Goal: Task Accomplishment & Management: Complete application form

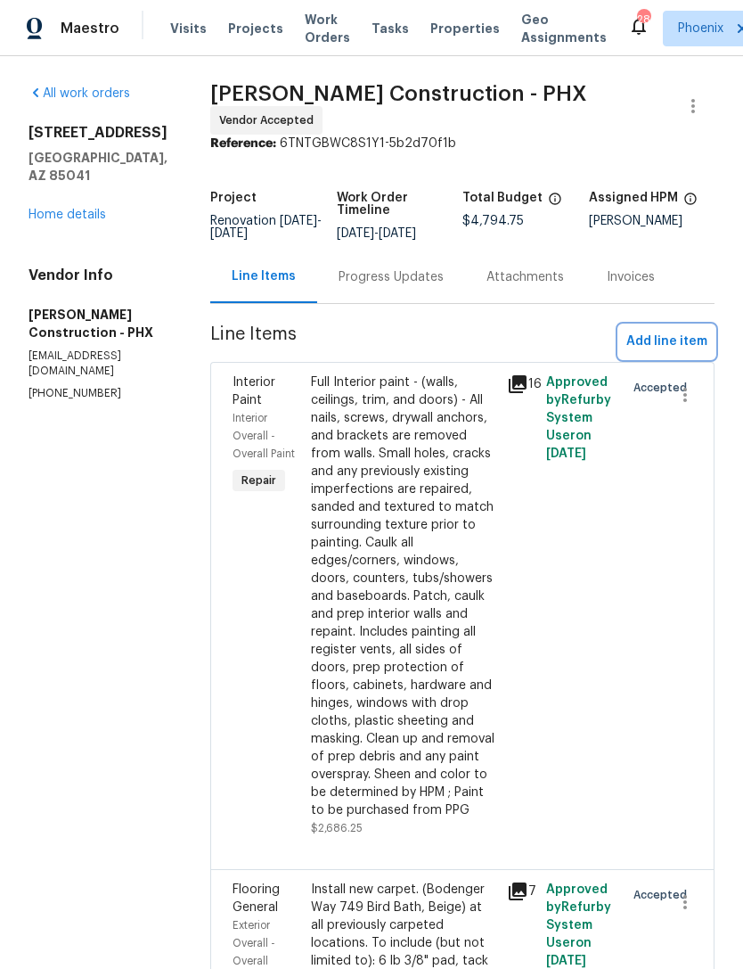
click at [674, 335] on span "Add line item" at bounding box center [667, 342] width 81 height 22
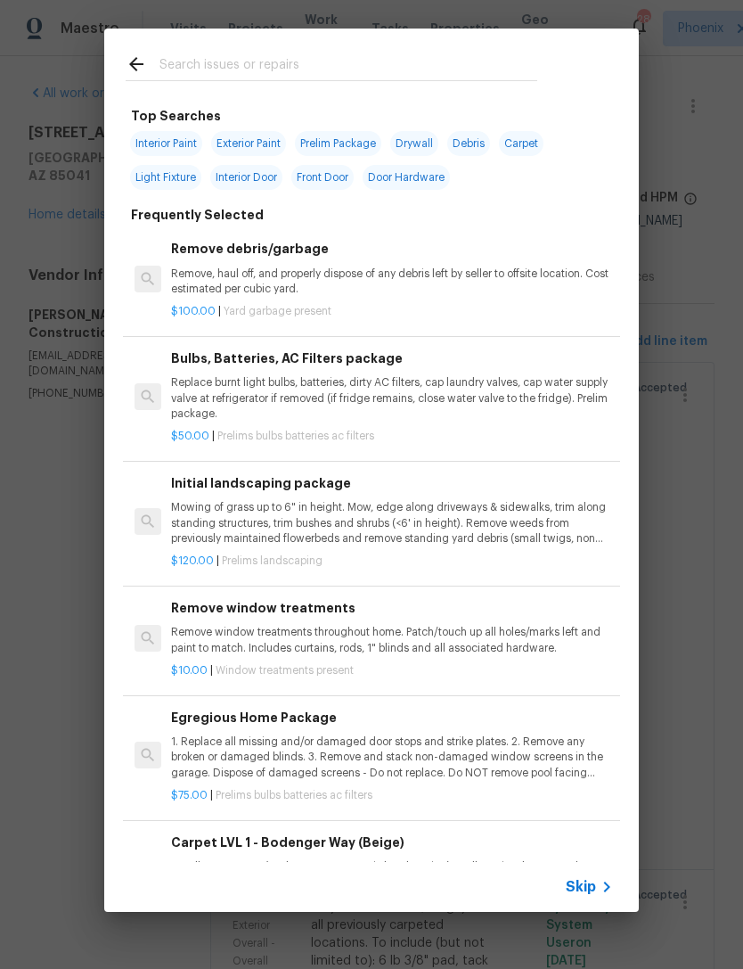
click at [371, 59] on input "text" at bounding box center [349, 66] width 378 height 27
type input "Micr"
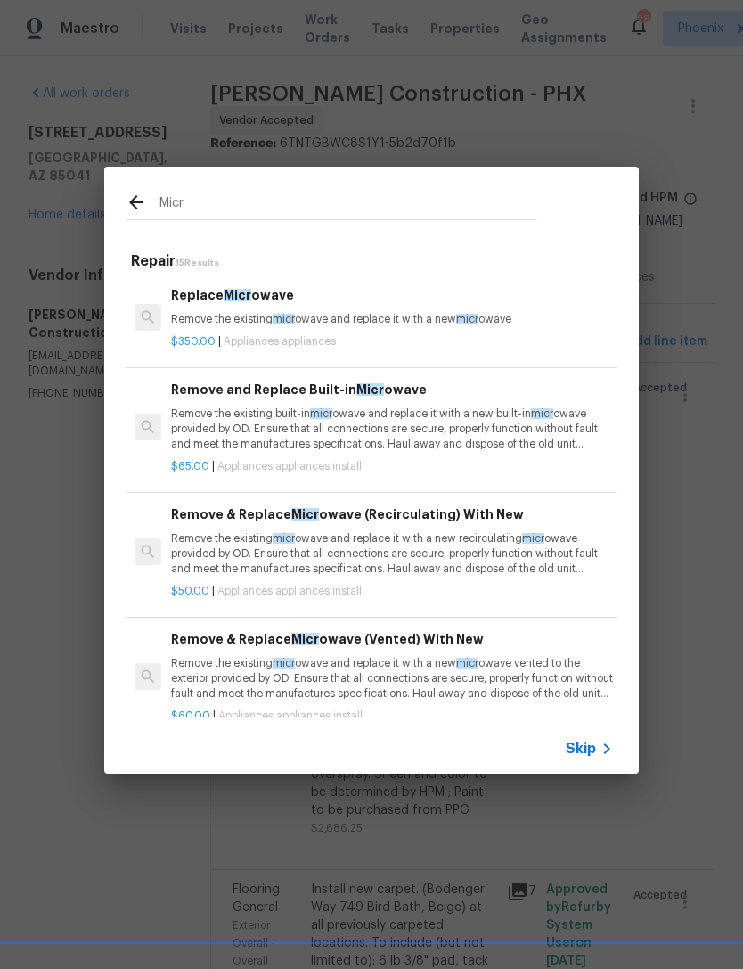
click at [411, 322] on p "Remove the existing micr owave and replace it with a new micr owave" at bounding box center [392, 319] width 442 height 15
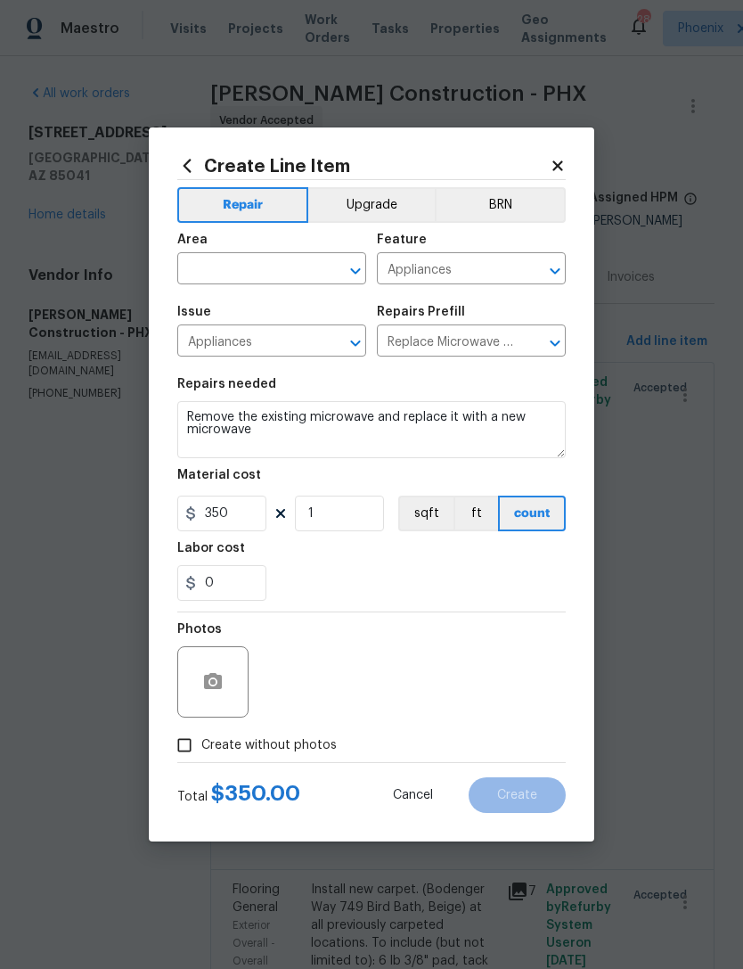
click at [556, 167] on icon at bounding box center [558, 165] width 10 height 10
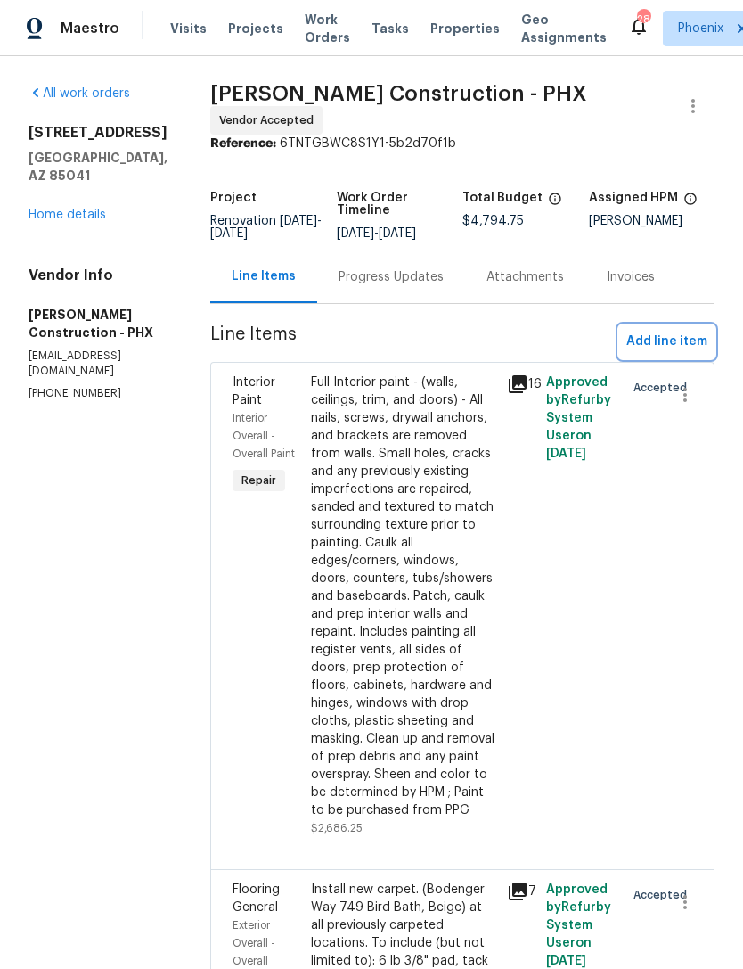
click at [671, 341] on span "Add line item" at bounding box center [667, 342] width 81 height 22
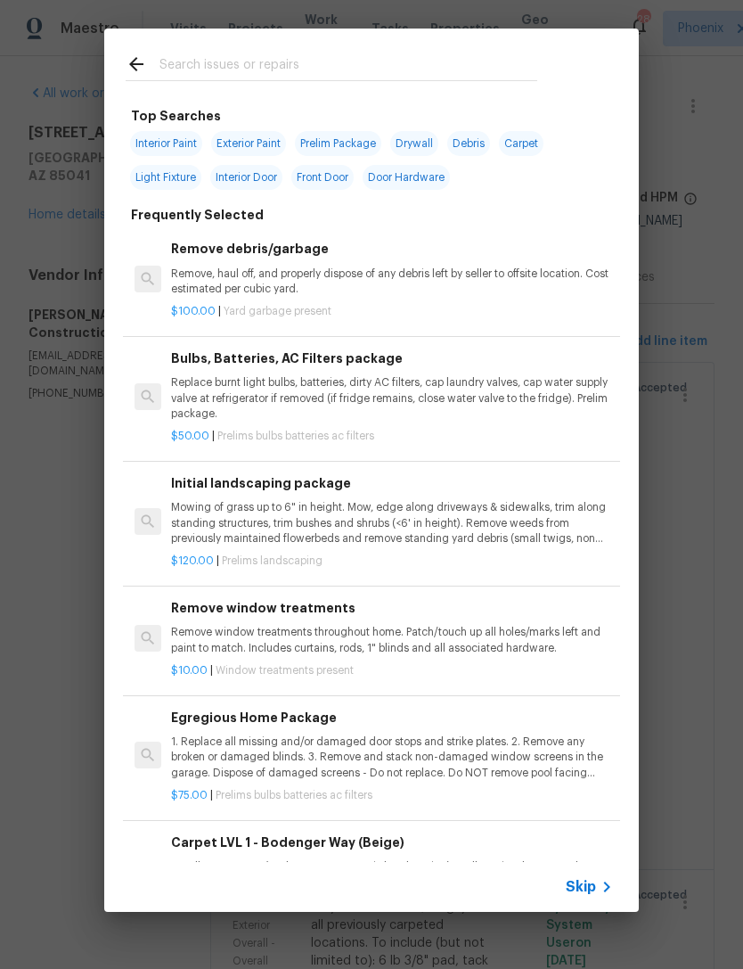
click at [411, 70] on input "text" at bounding box center [349, 66] width 378 height 27
type input "Micr"
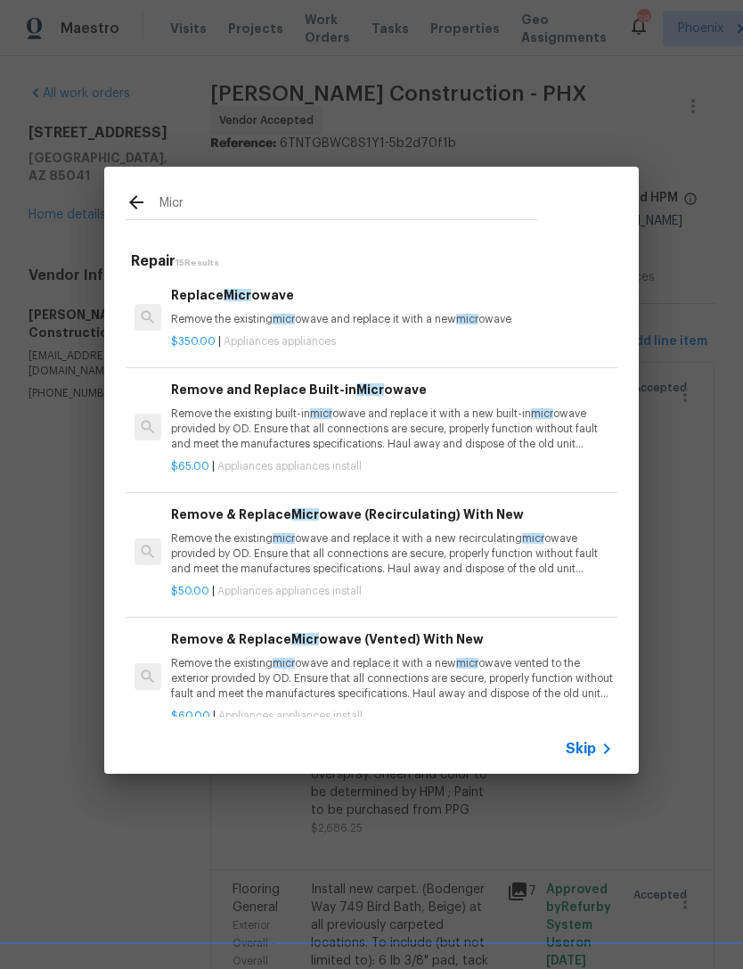
click at [430, 417] on p "Remove the existing built-in micr owave and replace it with a new built-in micr…" at bounding box center [392, 428] width 442 height 45
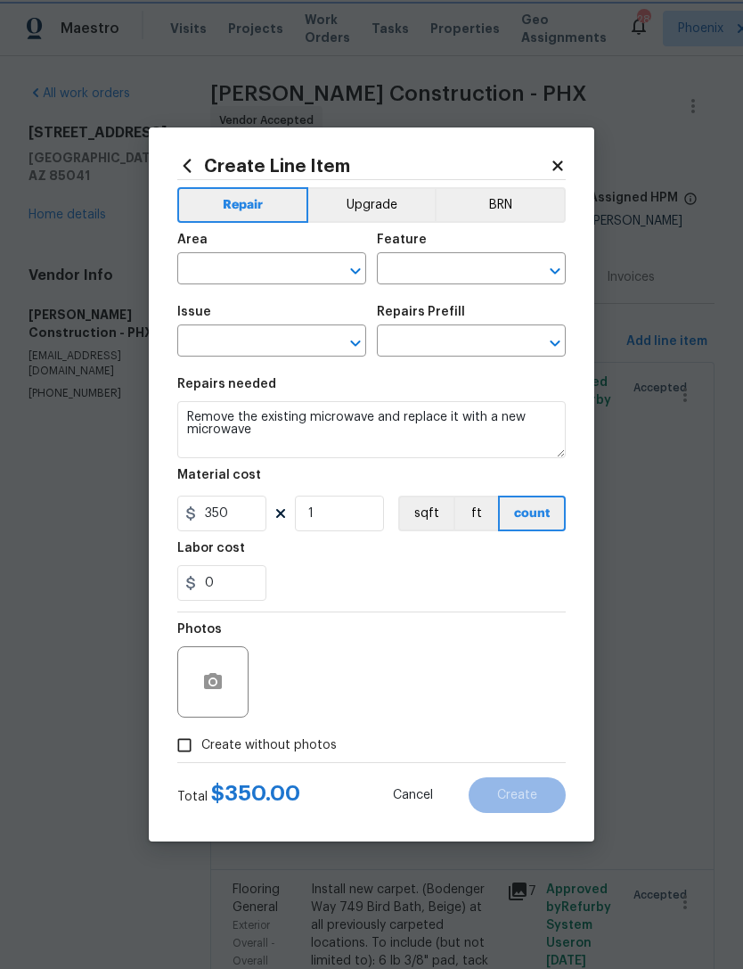
type input "Appliances"
type input "Appliance Install"
type input "Remove and Replace Built-in Microwave $65.00"
type textarea "Remove the existing built-in microwave and replace it with a new built-in micro…"
type input "65"
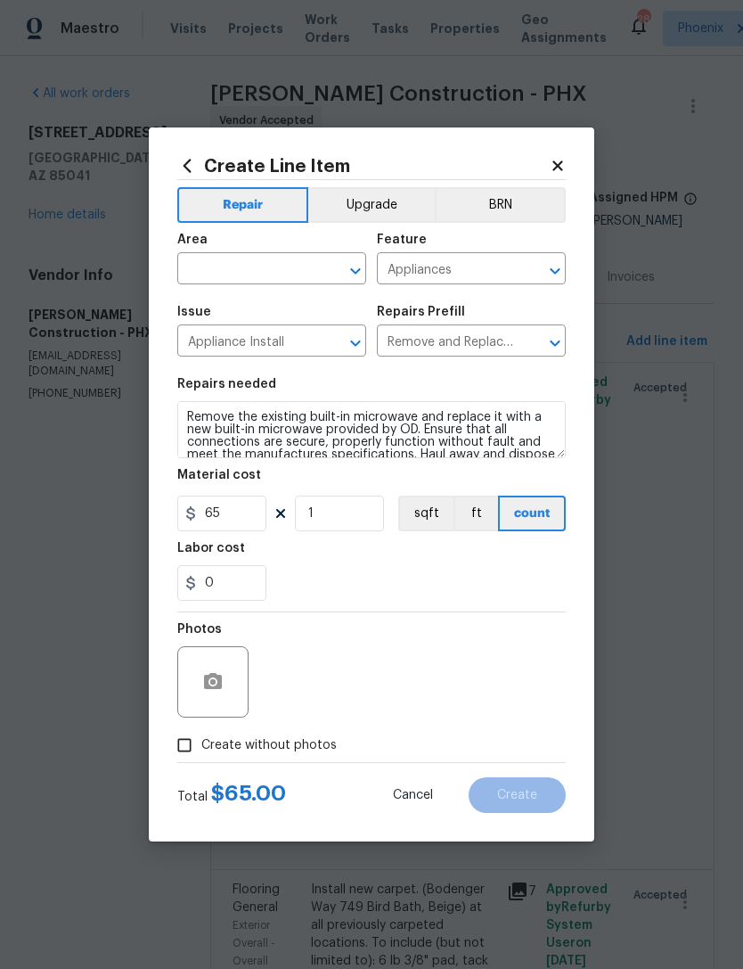
click at [260, 267] on input "text" at bounding box center [246, 271] width 139 height 28
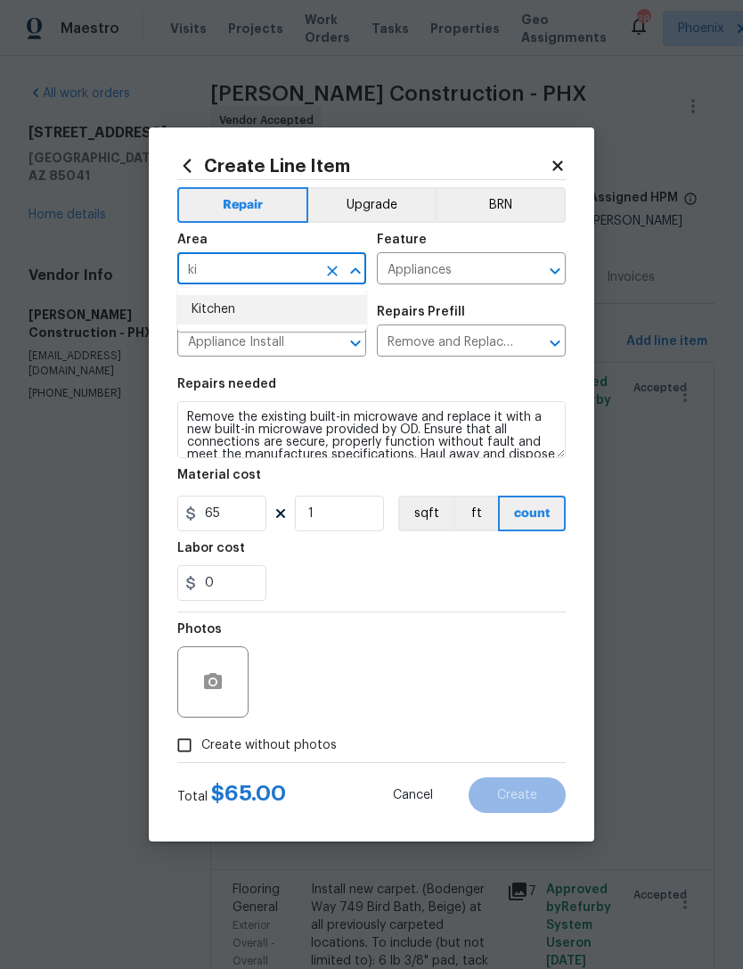
click at [236, 313] on li "Kitchen" at bounding box center [271, 309] width 189 height 29
type input "Kitchen"
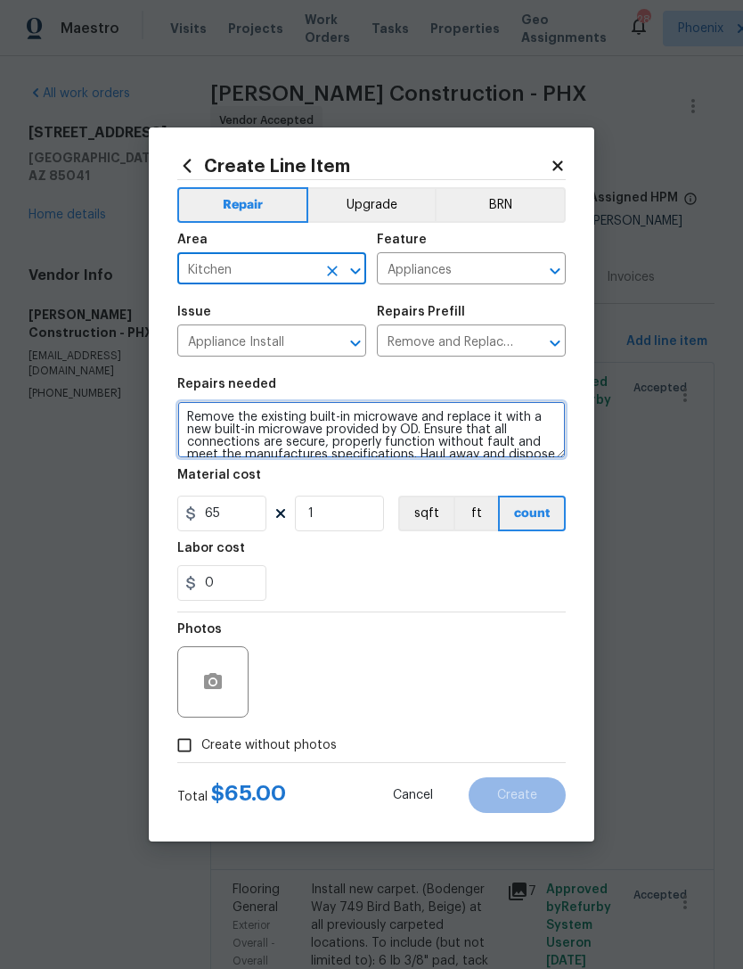
click at [184, 408] on textarea "Remove the existing built-in microwave and replace it with a new built-in micro…" at bounding box center [371, 429] width 389 height 57
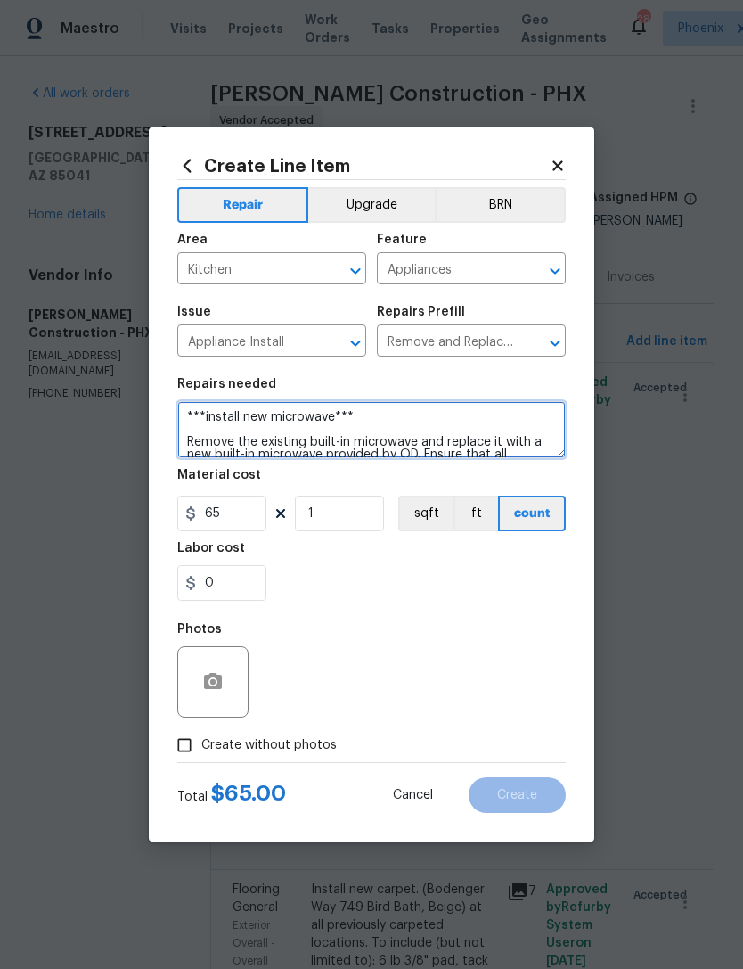
type textarea "***install new microwave*** Remove the existing built-in microwave and replace …"
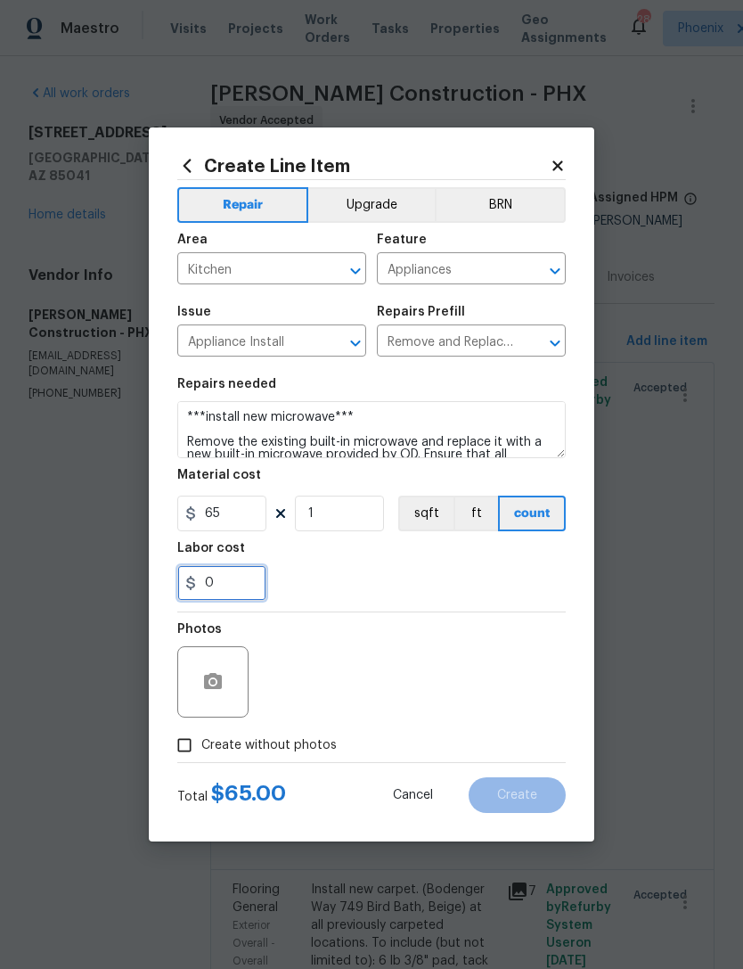
click at [244, 584] on input "0" at bounding box center [221, 583] width 89 height 36
type input "10"
click at [470, 593] on div "10" at bounding box center [371, 583] width 389 height 36
click at [219, 680] on icon "button" at bounding box center [213, 681] width 18 height 16
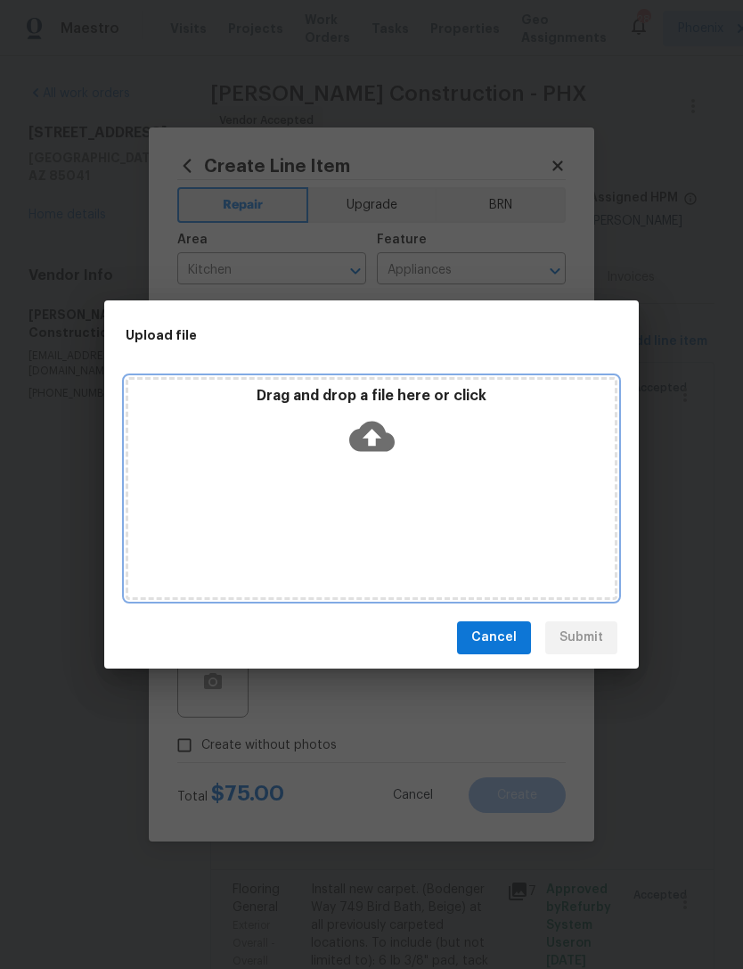
click at [379, 428] on icon at bounding box center [371, 436] width 45 height 30
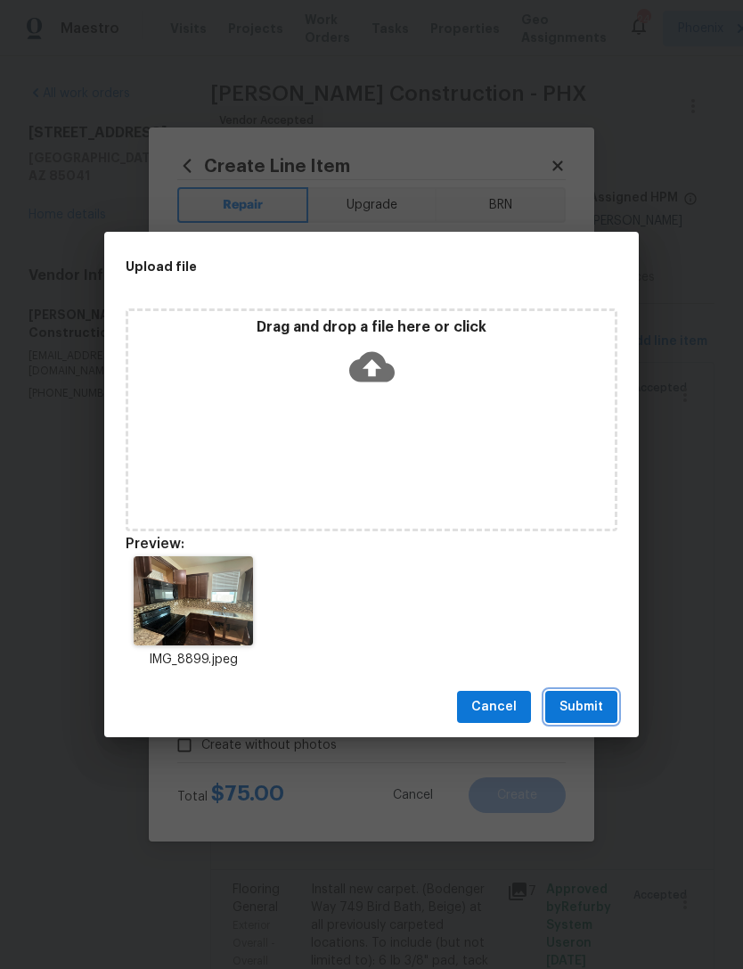
click at [591, 703] on span "Submit" at bounding box center [582, 707] width 44 height 22
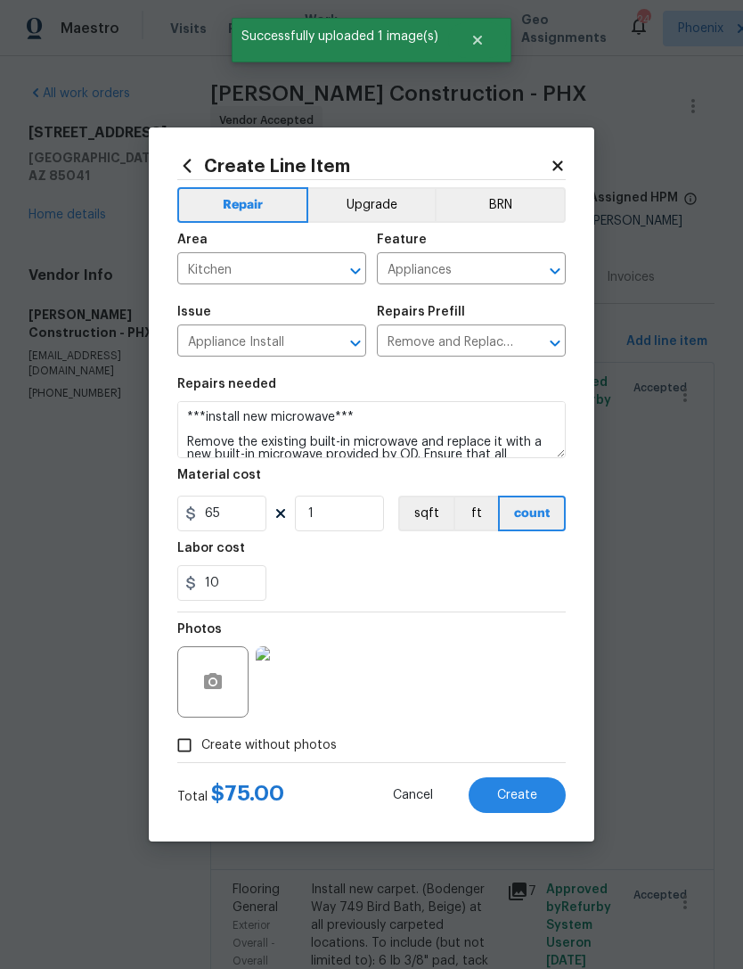
click at [542, 805] on button "Create" at bounding box center [517, 795] width 97 height 36
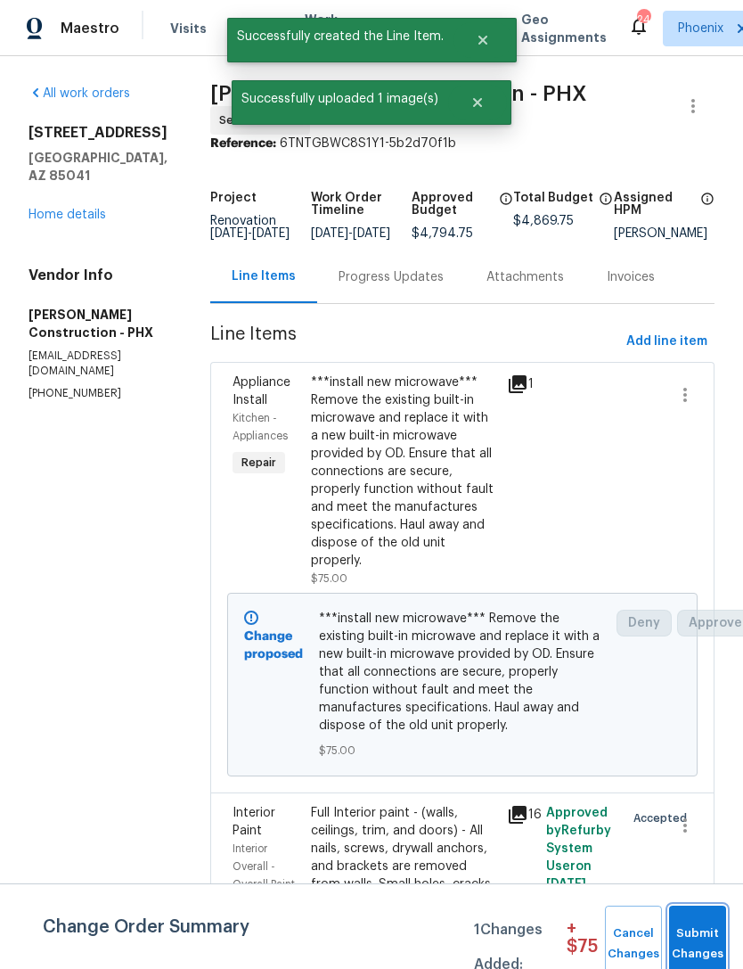
click at [702, 941] on span "Submit Changes" at bounding box center [697, 943] width 39 height 41
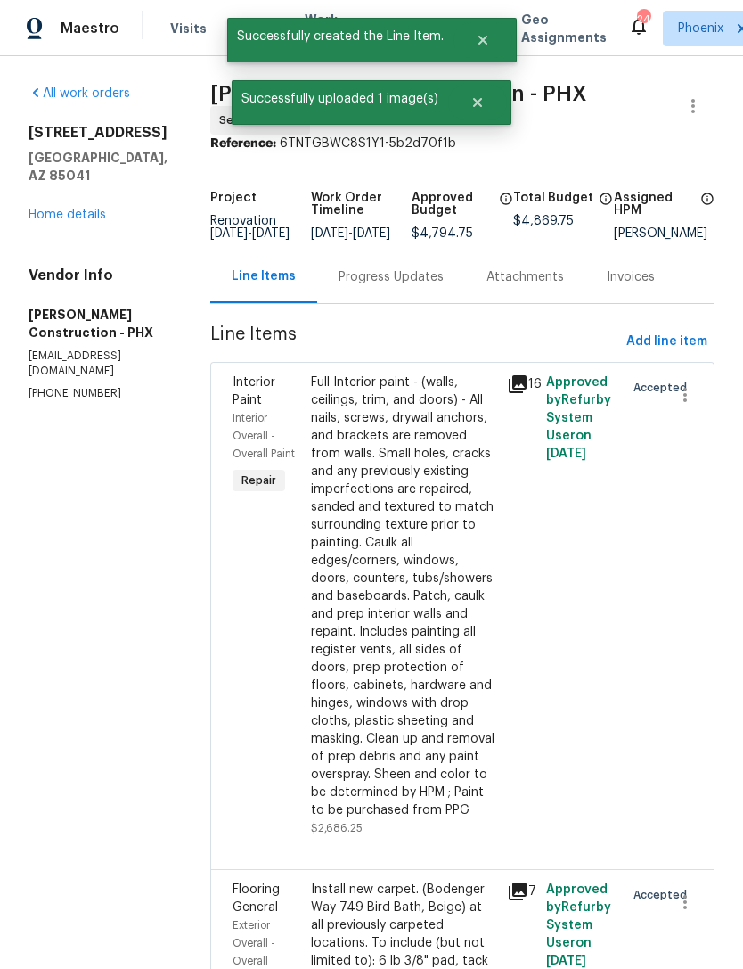
click at [74, 209] on link "Home details" at bounding box center [68, 215] width 78 height 12
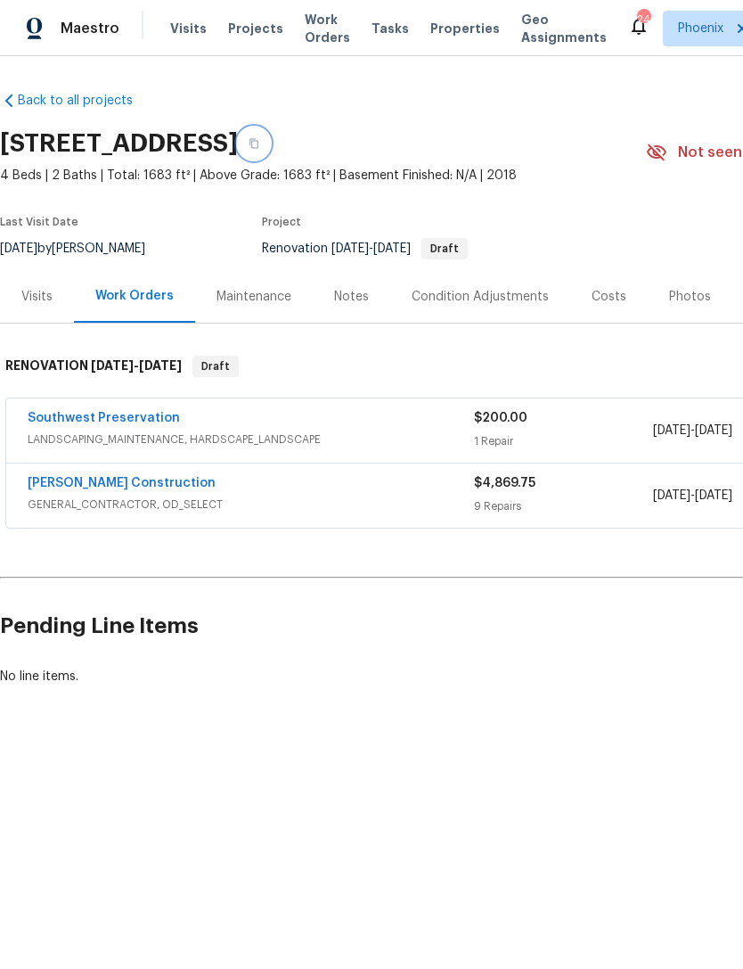
click at [270, 144] on button "button" at bounding box center [254, 143] width 32 height 32
click at [270, 136] on button "button" at bounding box center [254, 143] width 32 height 32
click at [73, 480] on link "[PERSON_NAME] Construction" at bounding box center [122, 483] width 188 height 12
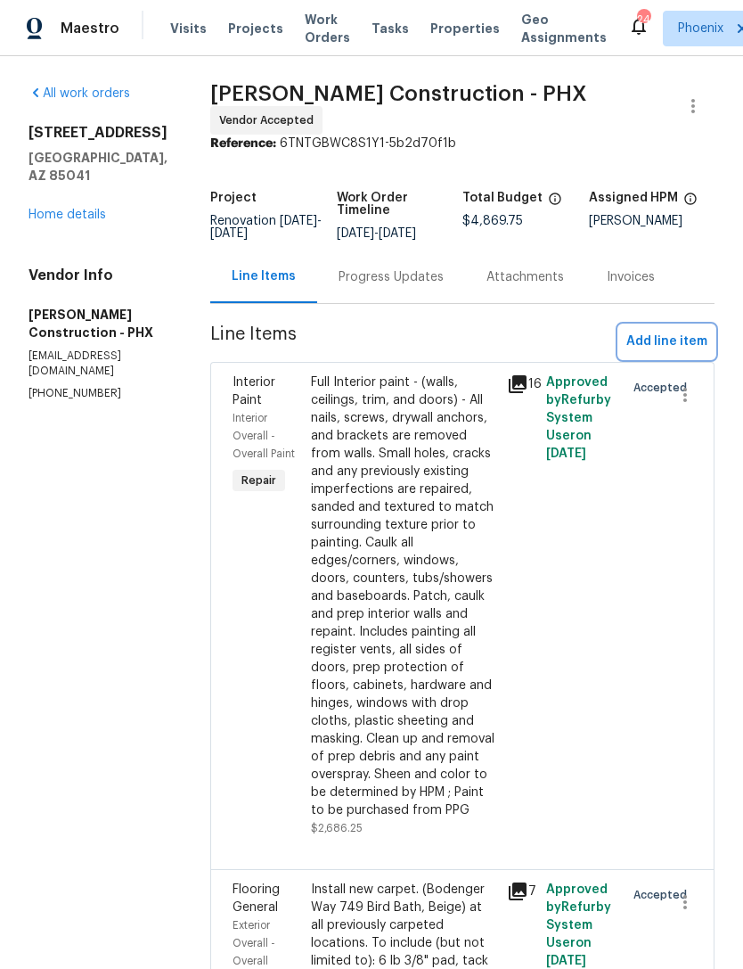
click at [673, 333] on span "Add line item" at bounding box center [667, 342] width 81 height 22
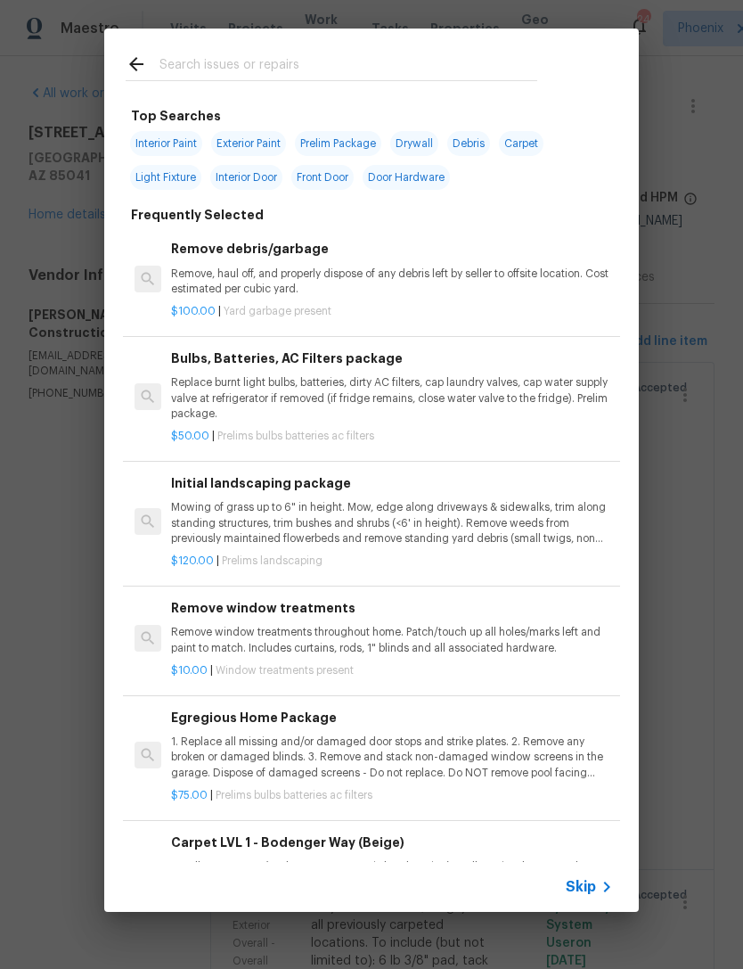
click at [354, 57] on input "text" at bounding box center [349, 66] width 378 height 27
type input "Light"
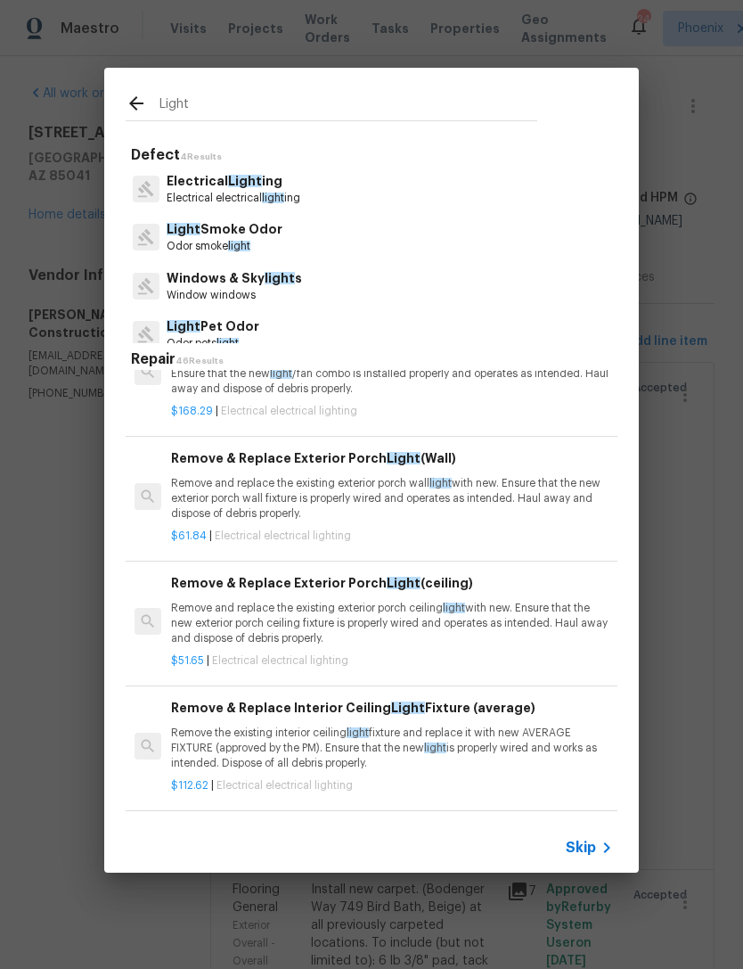
scroll to position [1014, 0]
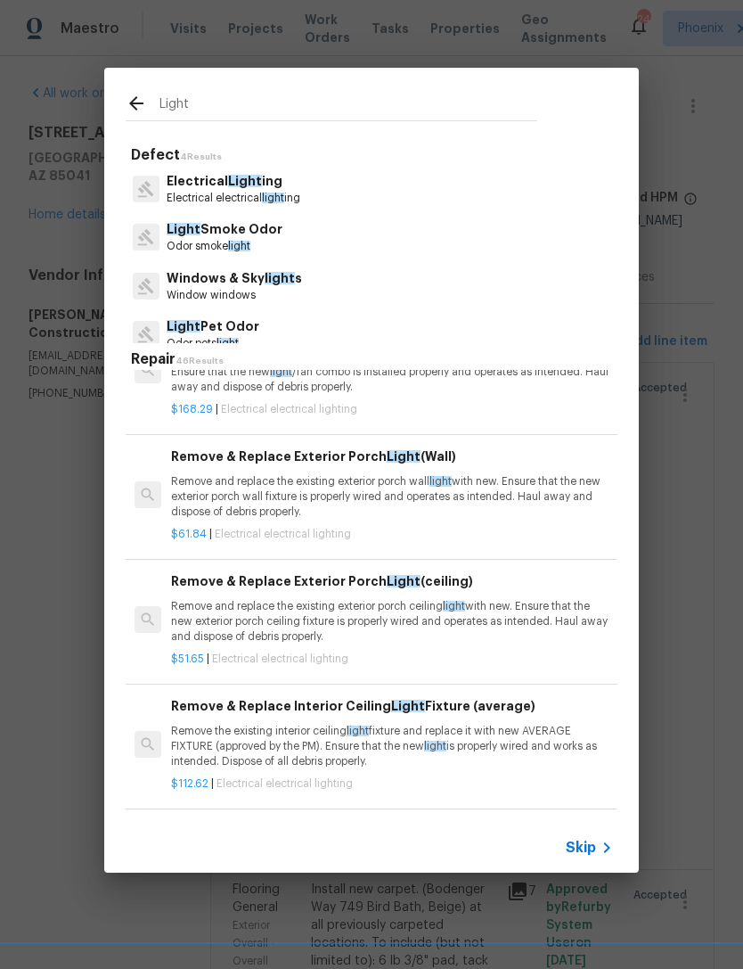
click at [528, 494] on p "Remove and replace the existing exterior porch wall light with new. Ensure that…" at bounding box center [392, 496] width 442 height 45
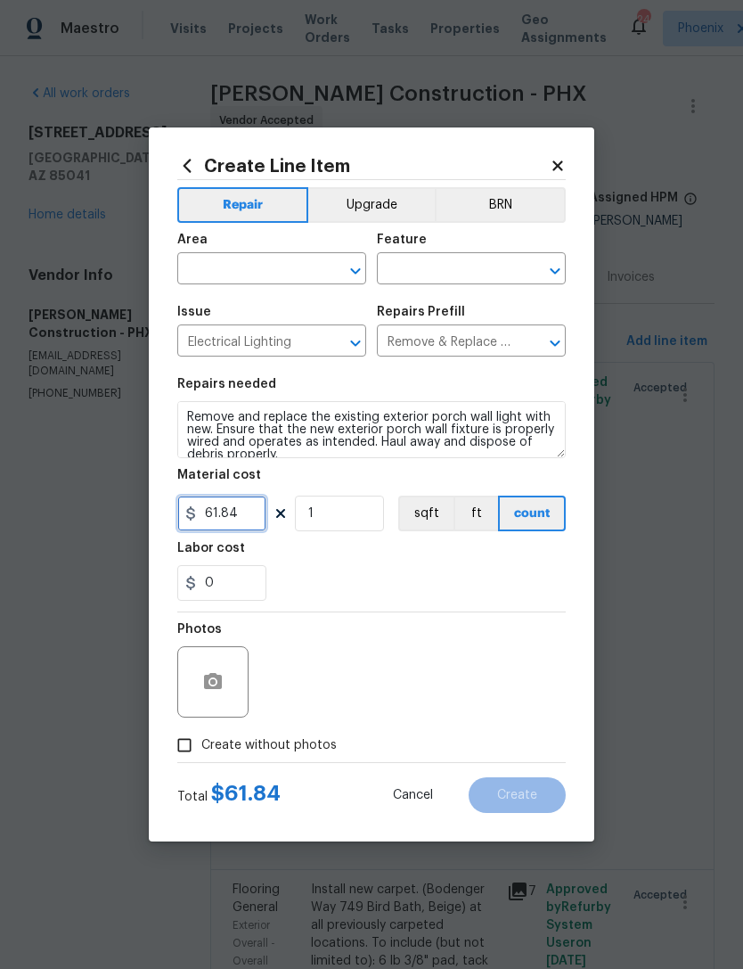
click at [245, 515] on input "61.84" at bounding box center [221, 514] width 89 height 36
type input "50"
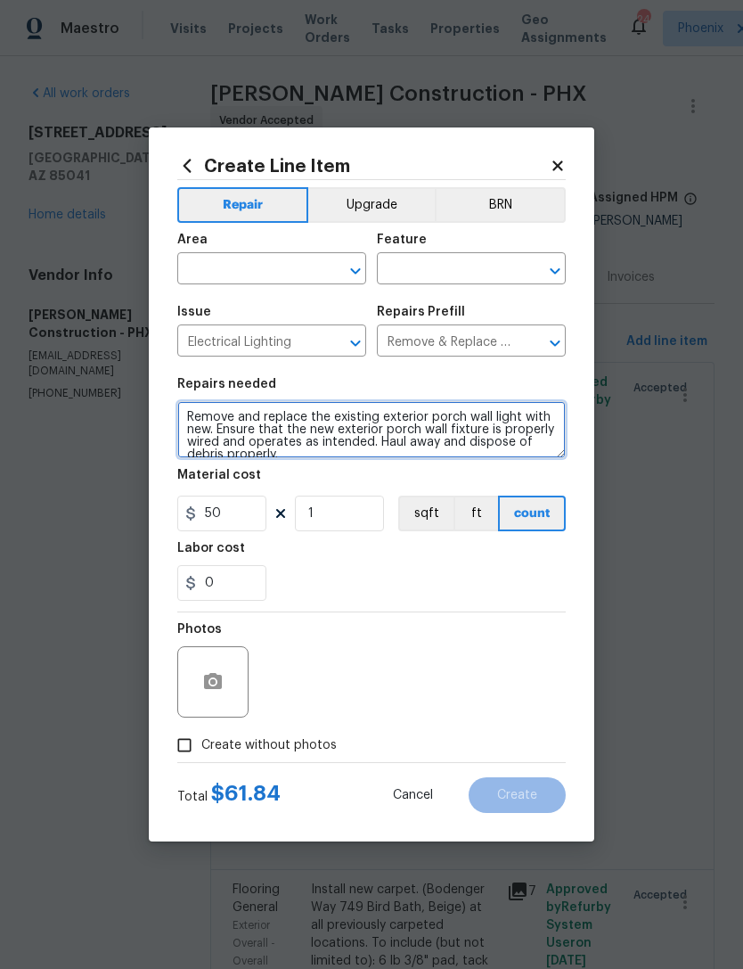
click at [193, 412] on textarea "Remove and replace the existing exterior porch wall light with new. Ensure that…" at bounding box center [371, 429] width 389 height 57
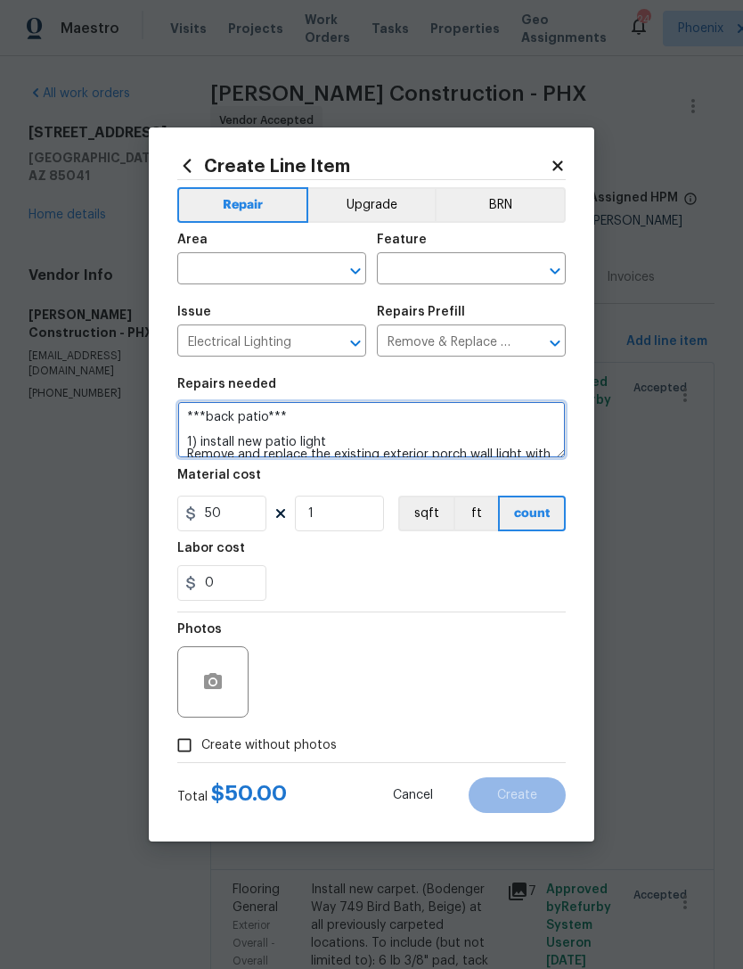
scroll to position [37, 0]
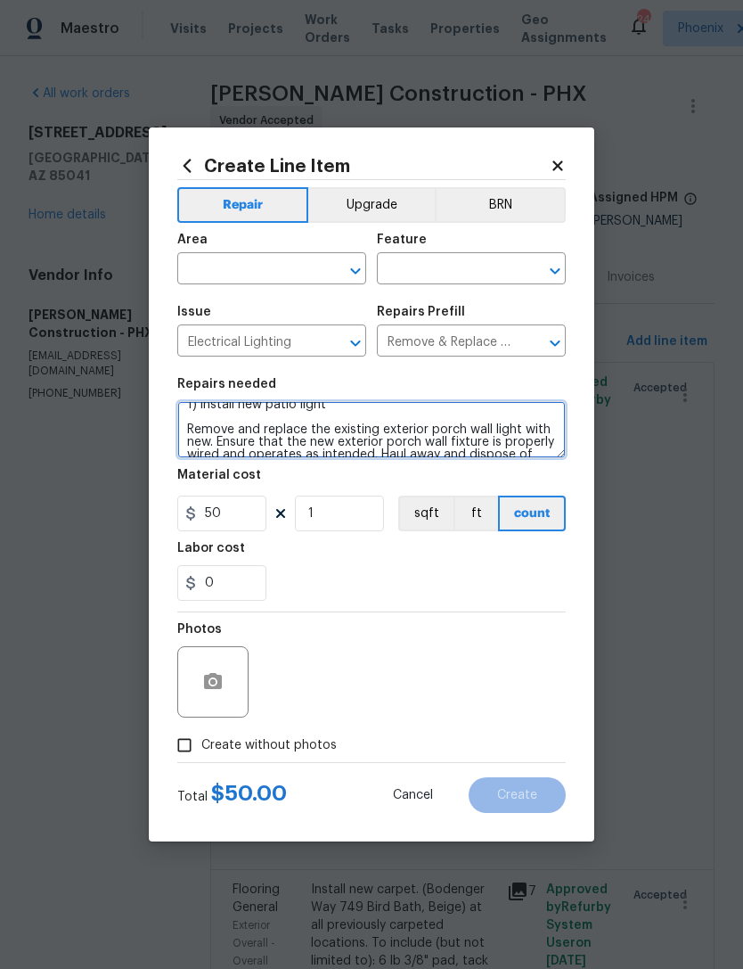
type textarea "***back patio*** 1) install new patio light Remove and replace the existing ext…"
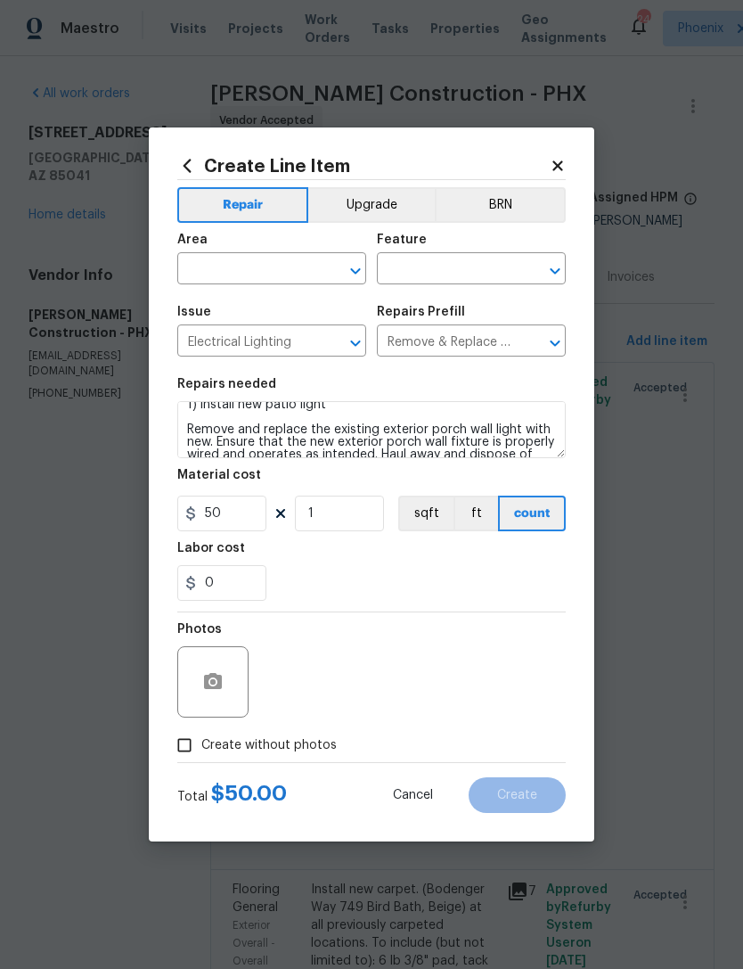
click at [256, 268] on input "text" at bounding box center [246, 271] width 139 height 28
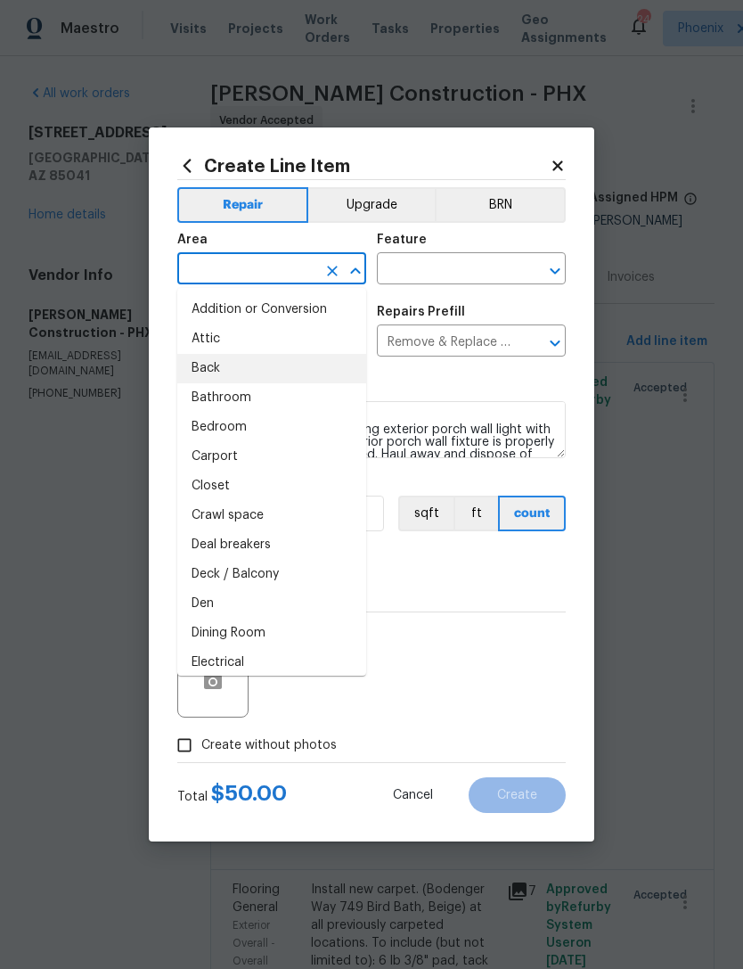
click at [233, 373] on li "Back" at bounding box center [271, 368] width 189 height 29
type input "Back"
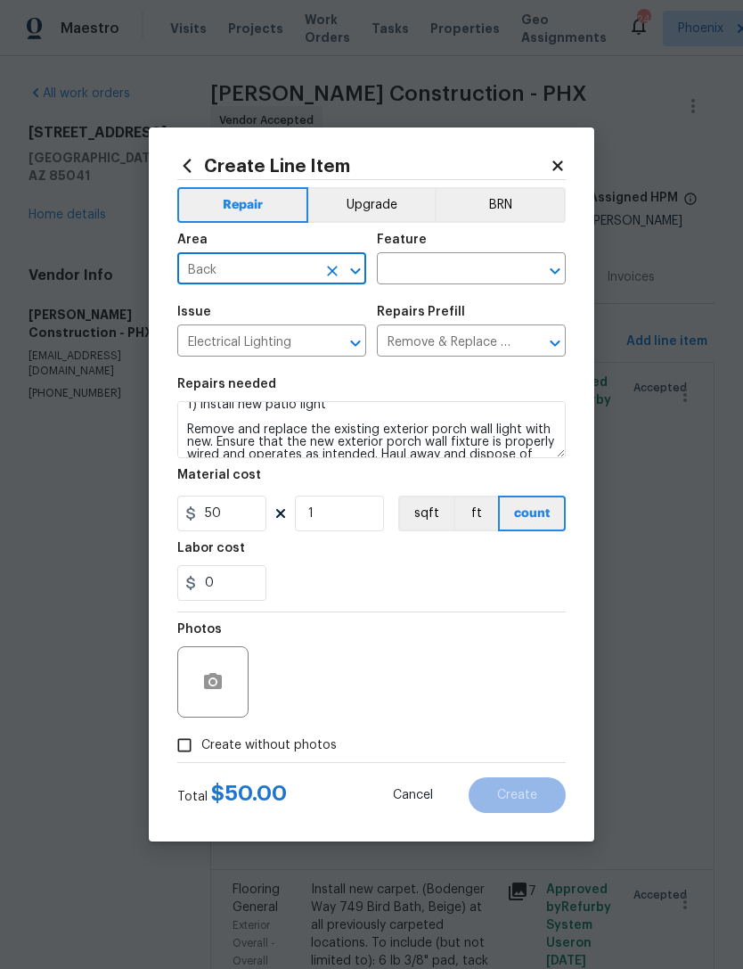
click at [465, 258] on input "text" at bounding box center [446, 271] width 139 height 28
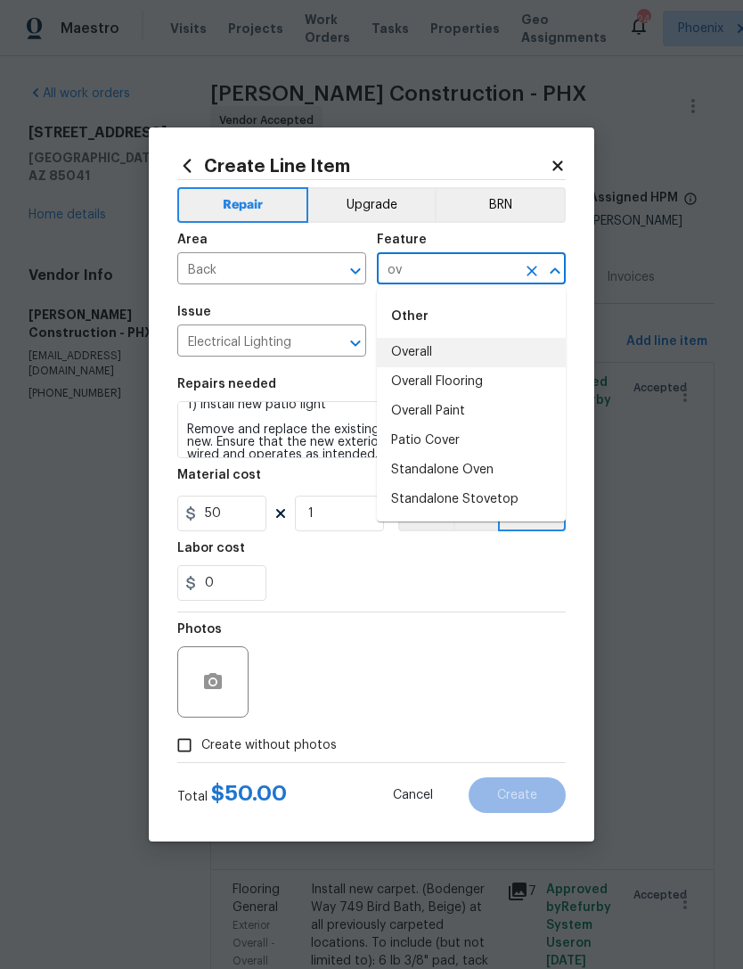
click at [426, 347] on li "Overall" at bounding box center [471, 352] width 189 height 29
type input "Overall"
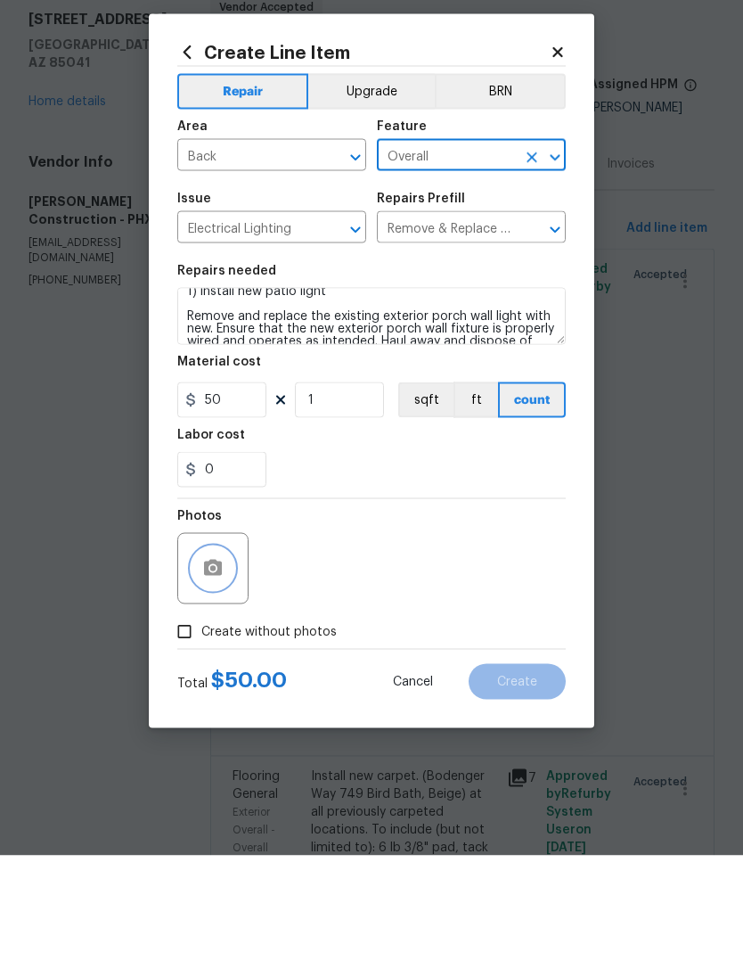
click at [210, 673] on icon "button" at bounding box center [213, 681] width 18 height 16
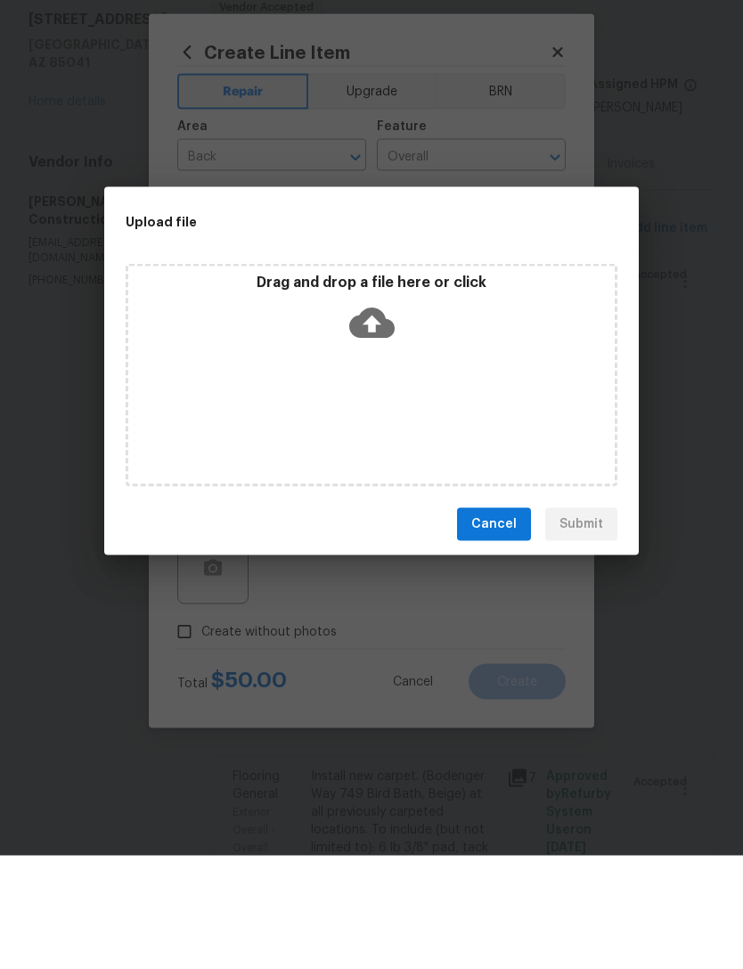
scroll to position [57, 0]
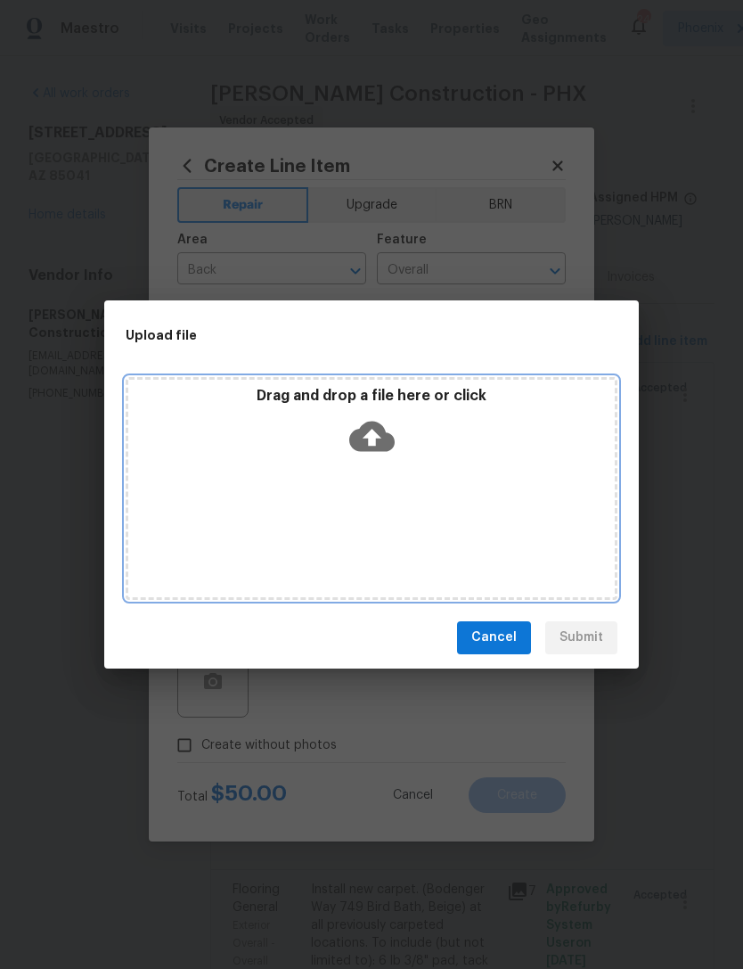
click at [388, 424] on icon at bounding box center [371, 436] width 45 height 45
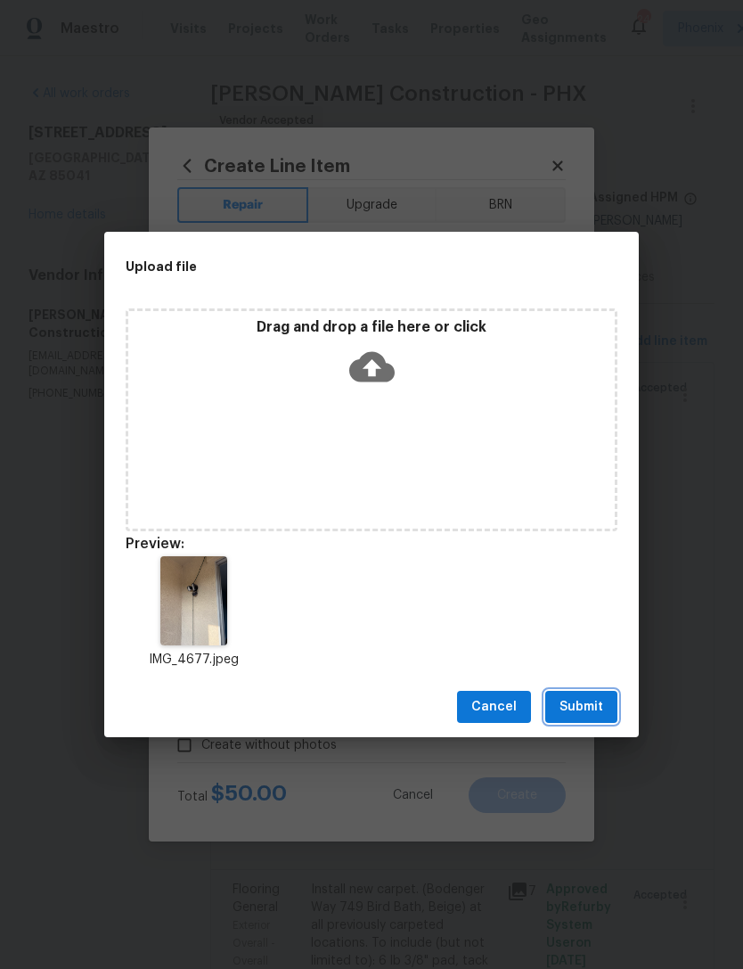
click at [603, 704] on span "Submit" at bounding box center [582, 707] width 44 height 22
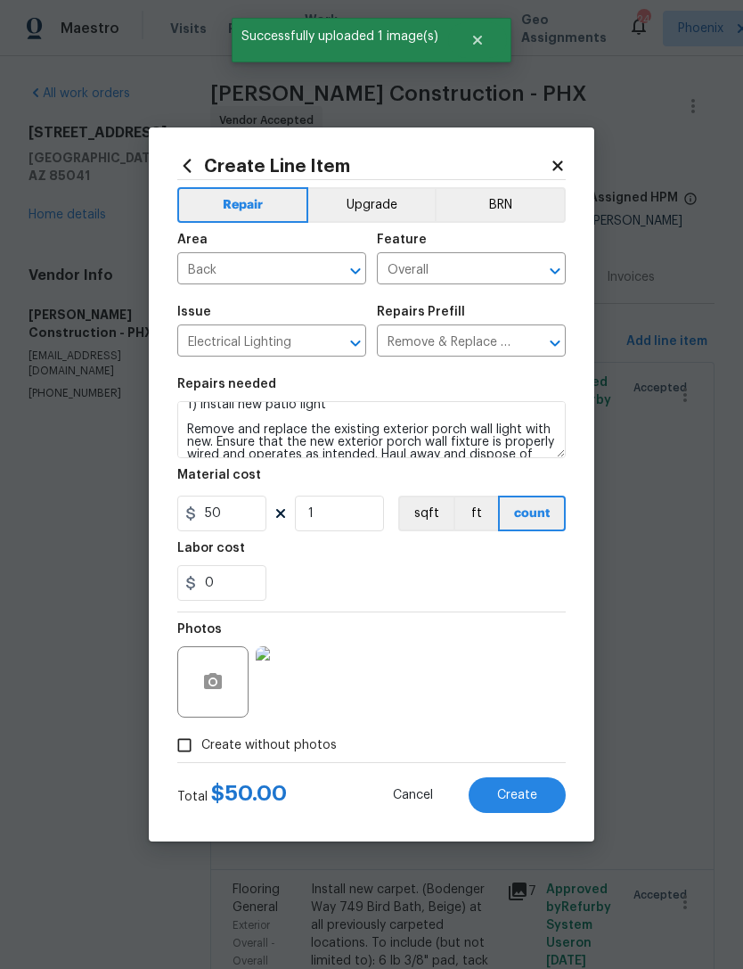
click at [529, 790] on span "Create" at bounding box center [517, 795] width 40 height 13
type input "0"
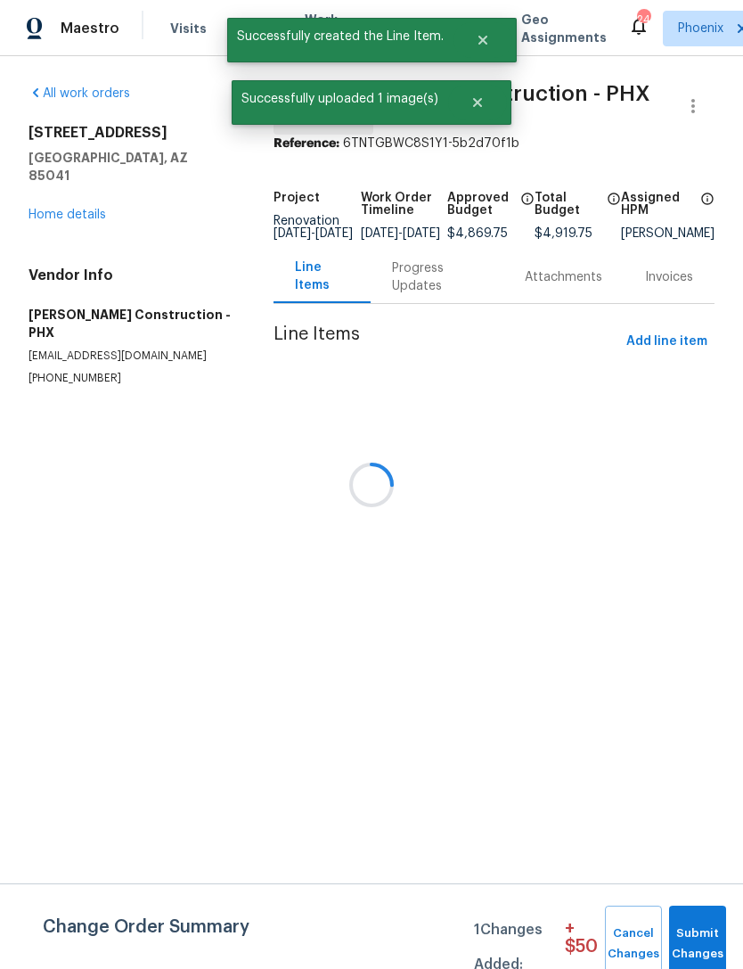
scroll to position [0, 0]
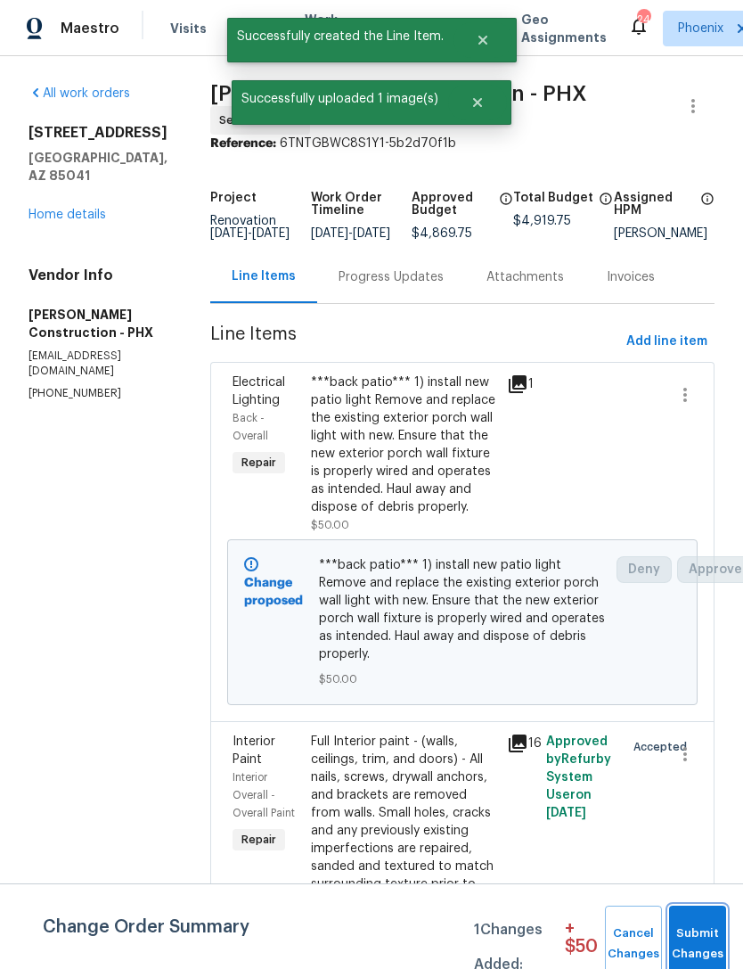
click at [705, 944] on span "Submit Changes" at bounding box center [697, 943] width 39 height 41
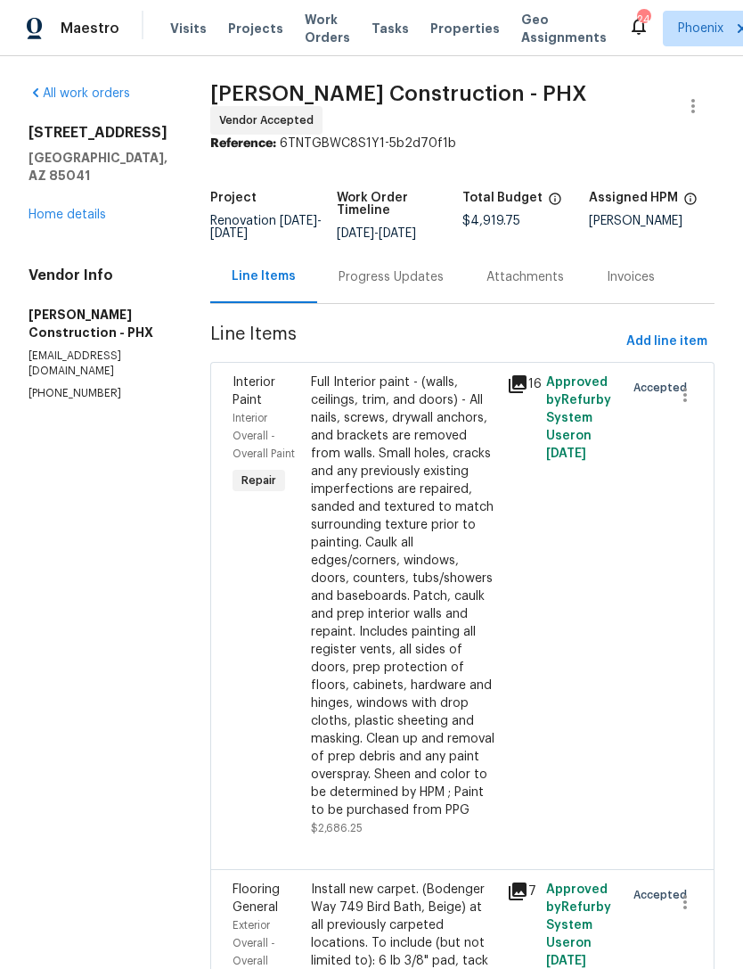
click at [78, 209] on link "Home details" at bounding box center [68, 215] width 78 height 12
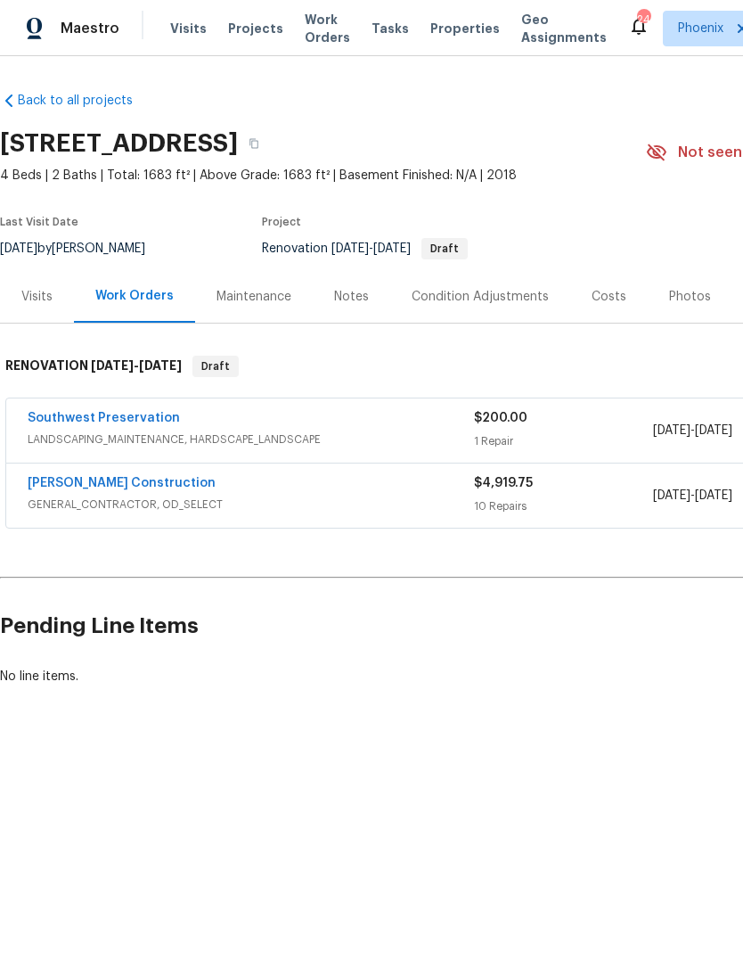
click at [105, 488] on link "[PERSON_NAME] Construction" at bounding box center [122, 483] width 188 height 12
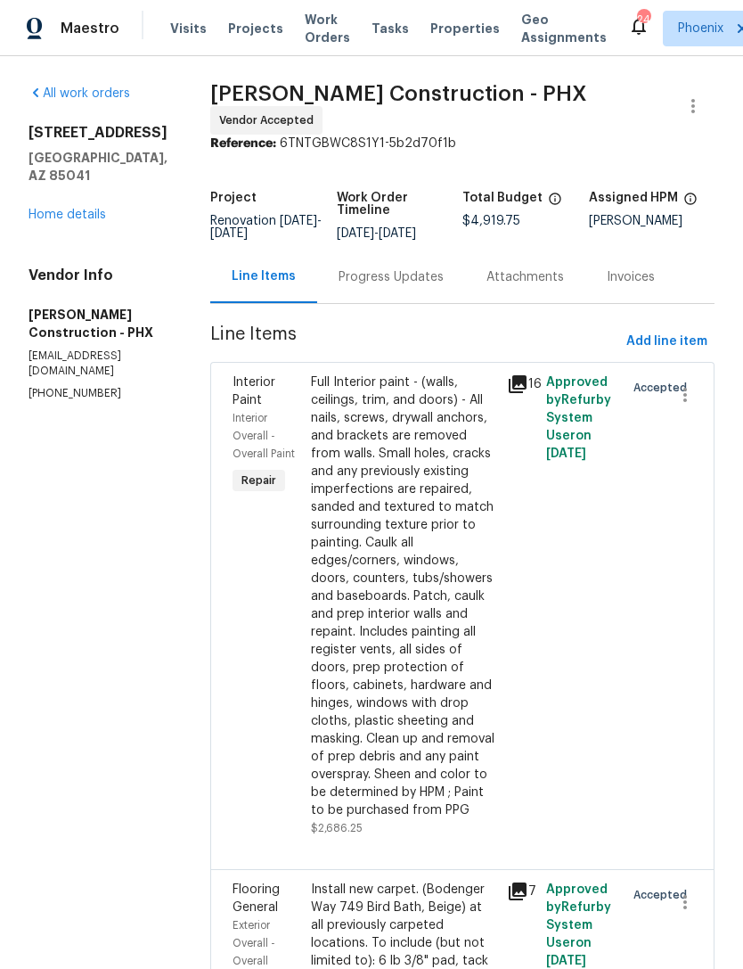
click at [374, 278] on div "Progress Updates" at bounding box center [391, 277] width 105 height 18
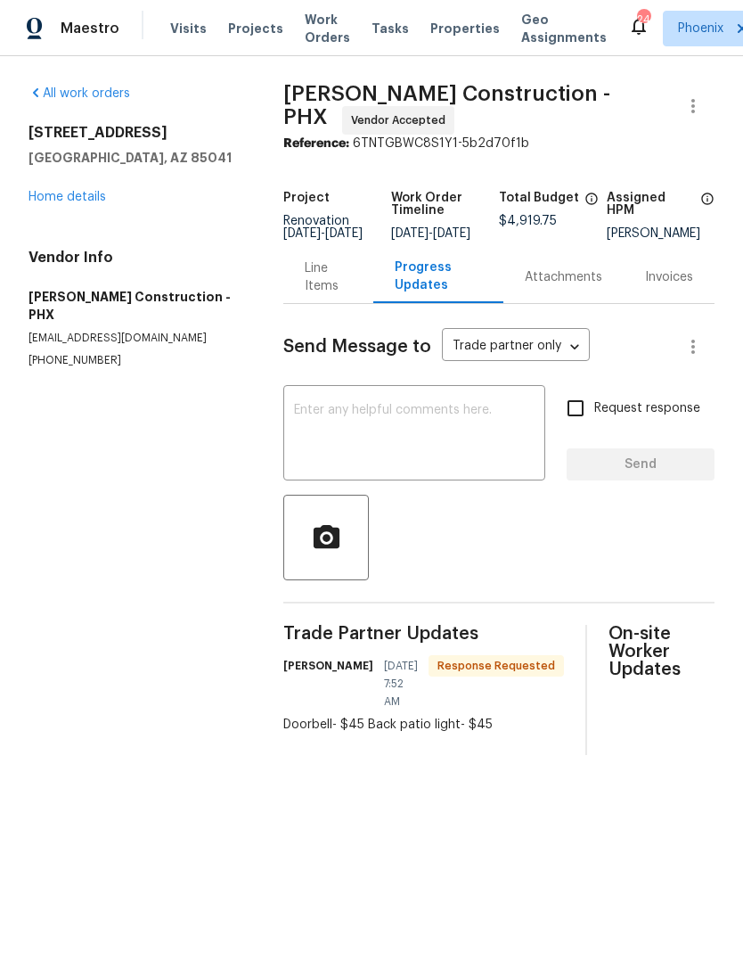
click at [316, 291] on div "Line Items" at bounding box center [328, 277] width 47 height 36
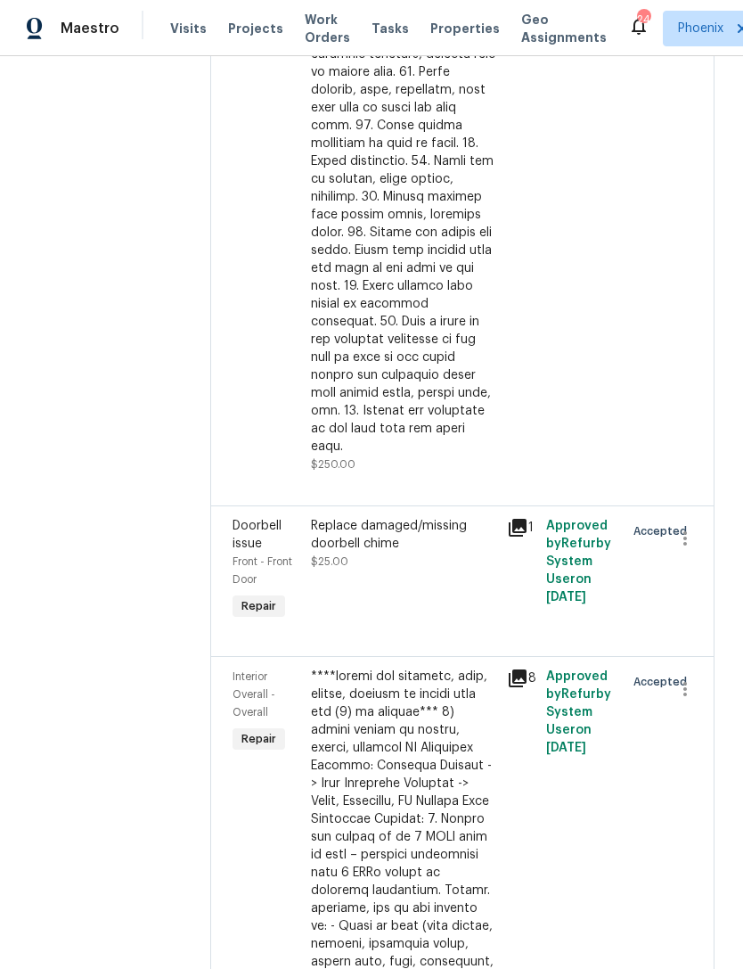
scroll to position [1830, 0]
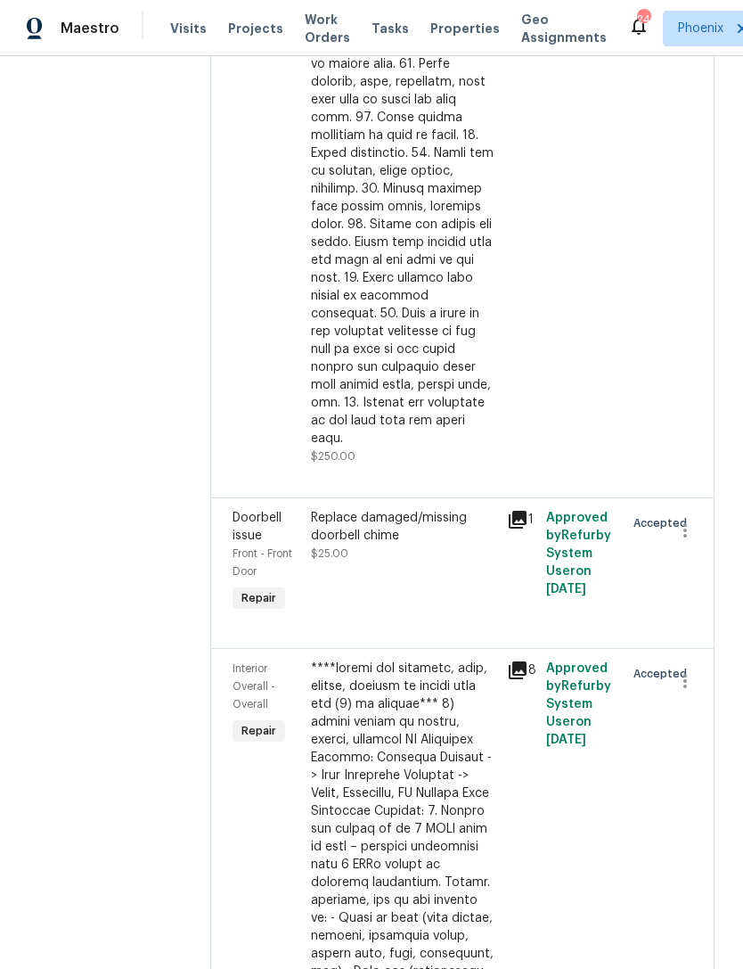
click at [410, 509] on div "Replace damaged/missing doorbell chime $25.00" at bounding box center [403, 535] width 185 height 53
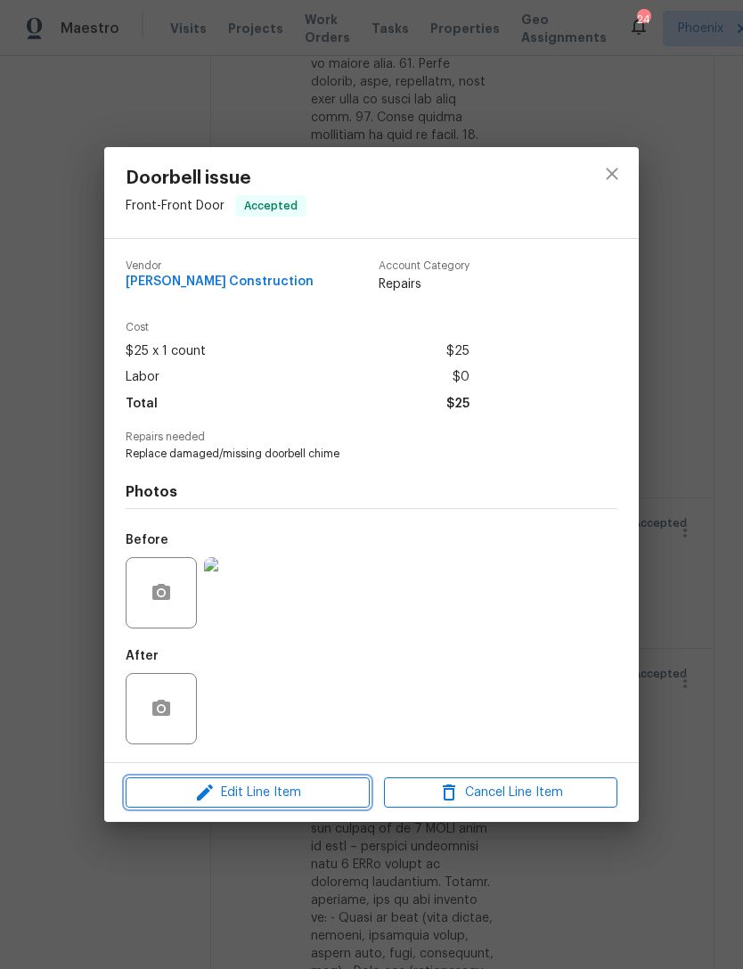
click at [300, 800] on span "Edit Line Item" at bounding box center [248, 793] width 234 height 22
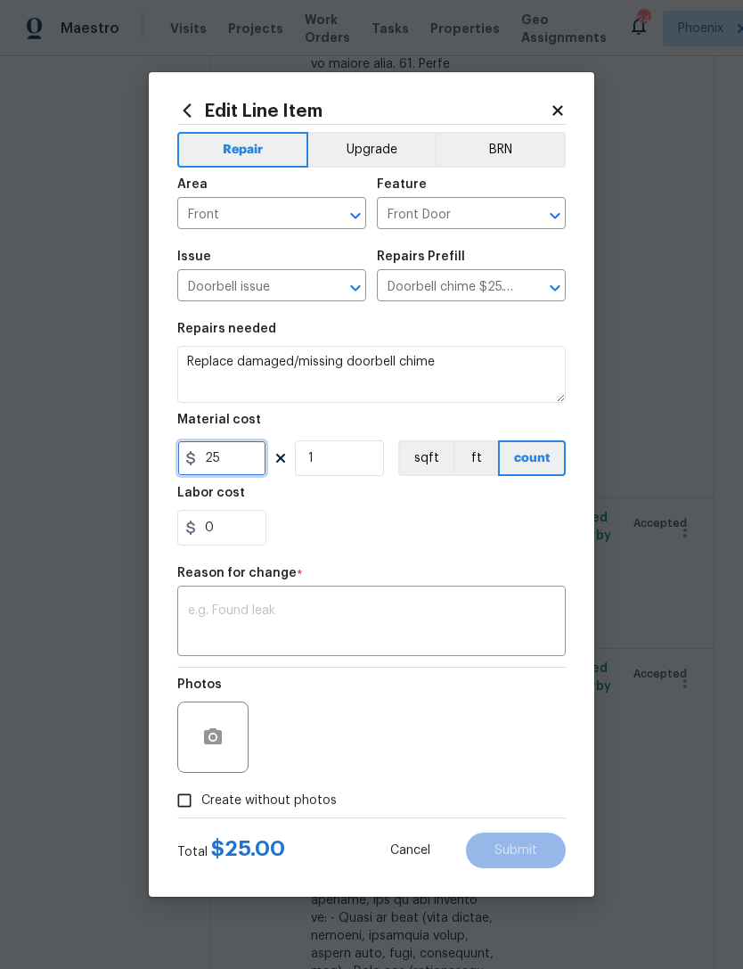
click at [250, 457] on input "25" at bounding box center [221, 458] width 89 height 36
type input "45"
click at [348, 625] on textarea at bounding box center [371, 622] width 367 height 37
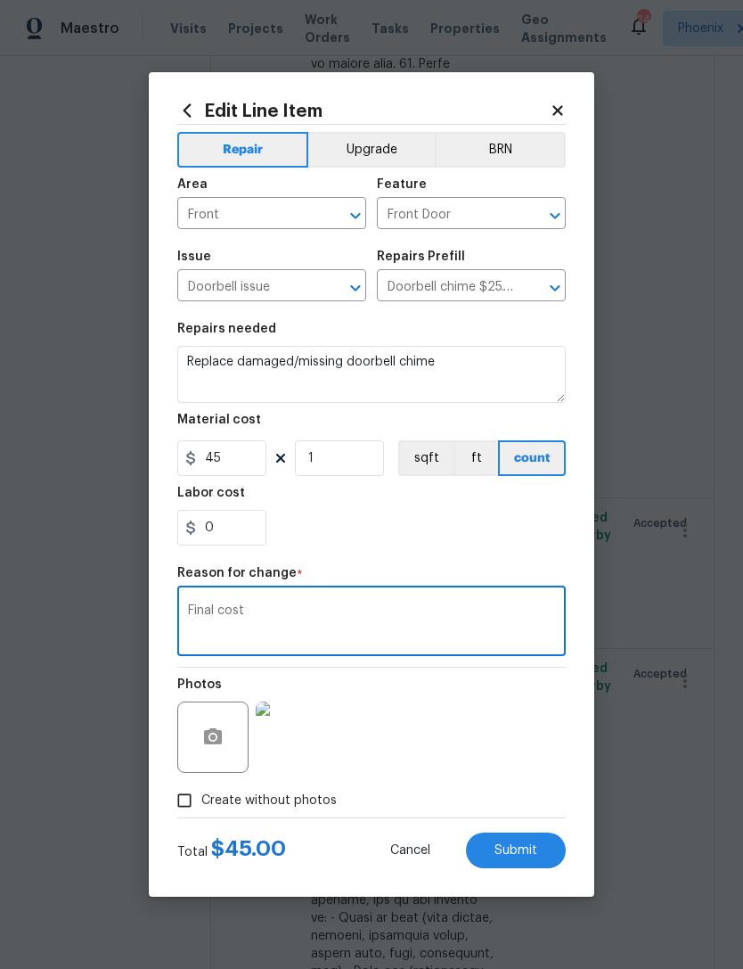
type textarea "Final cost"
click at [465, 541] on div "0" at bounding box center [371, 528] width 389 height 36
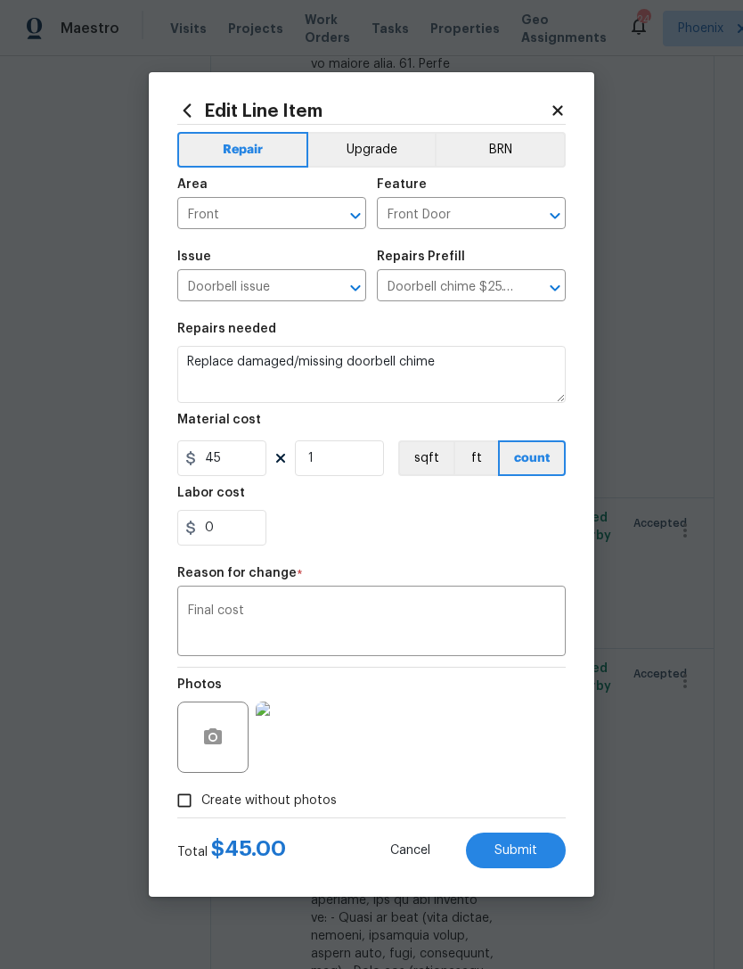
click at [536, 855] on span "Submit" at bounding box center [516, 850] width 43 height 13
type input "25"
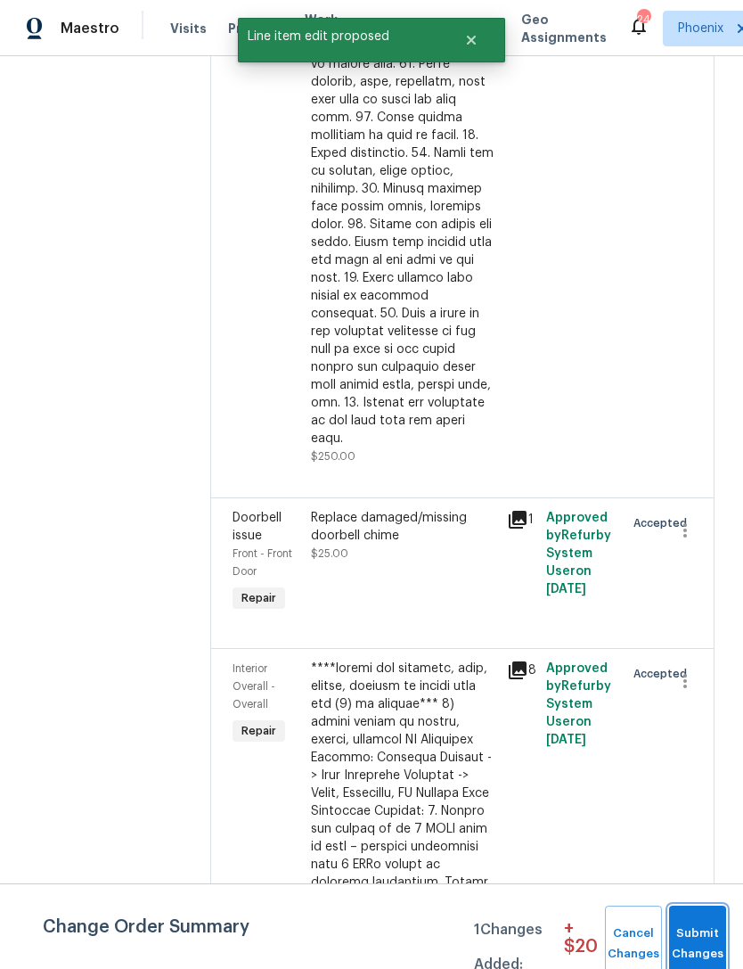
click at [700, 934] on span "Submit Changes" at bounding box center [697, 943] width 39 height 41
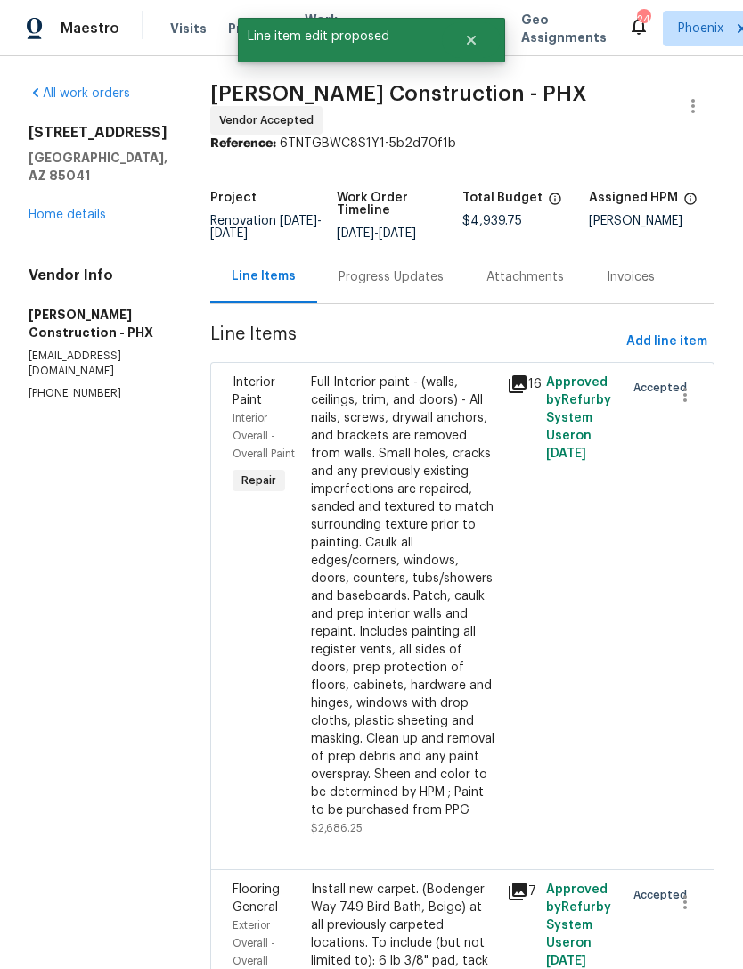
scroll to position [0, 0]
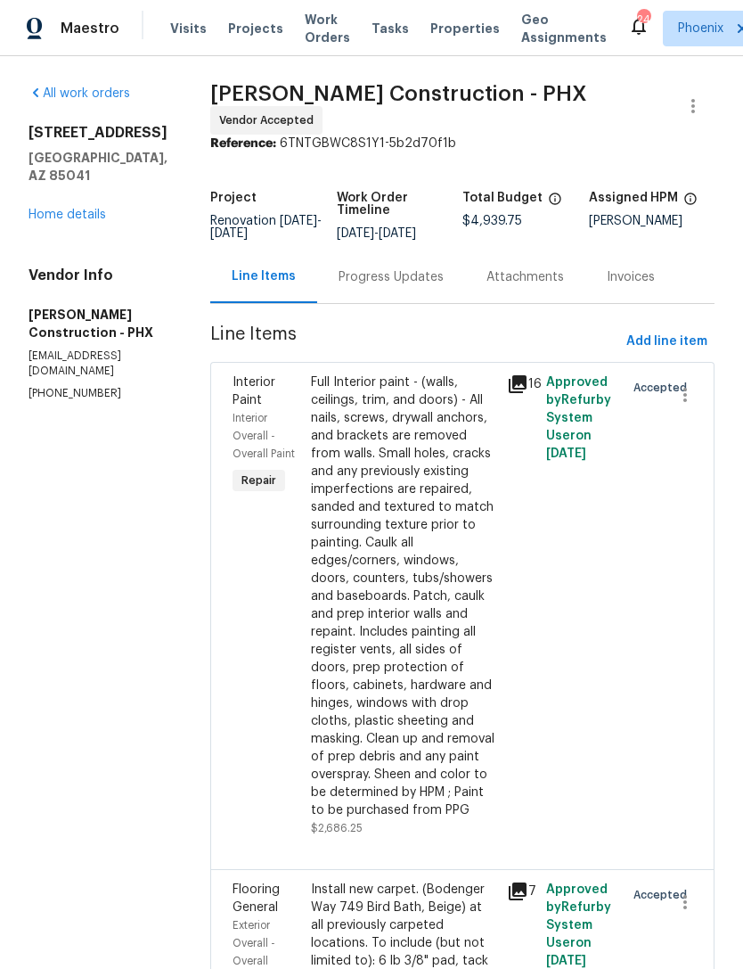
click at [65, 209] on link "Home details" at bounding box center [68, 215] width 78 height 12
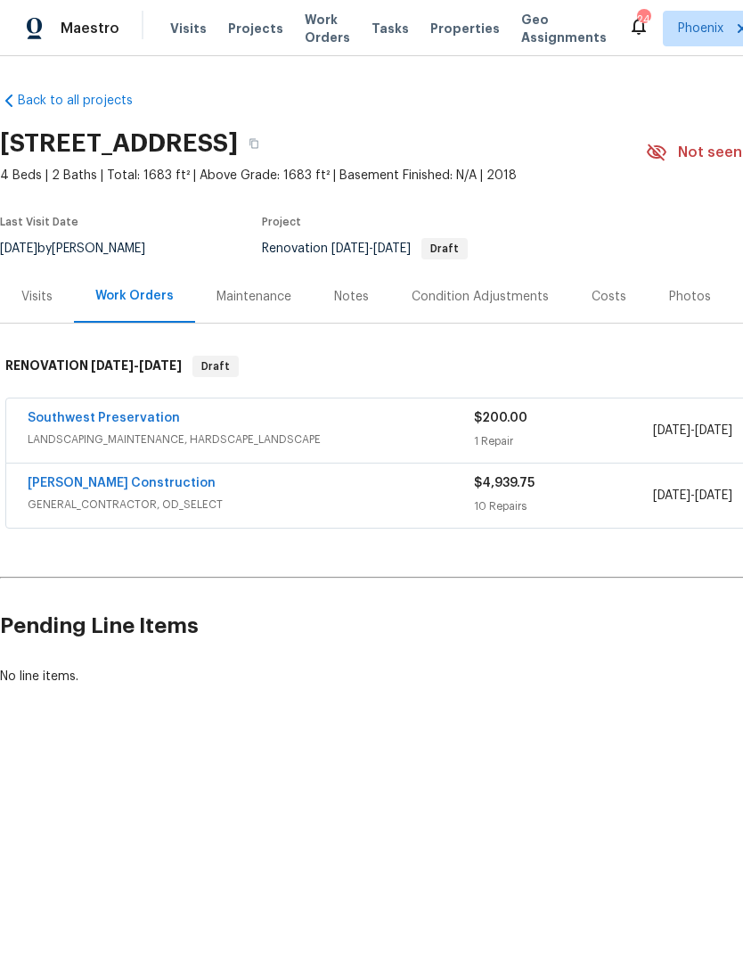
click at [66, 487] on link "[PERSON_NAME] Construction" at bounding box center [122, 483] width 188 height 12
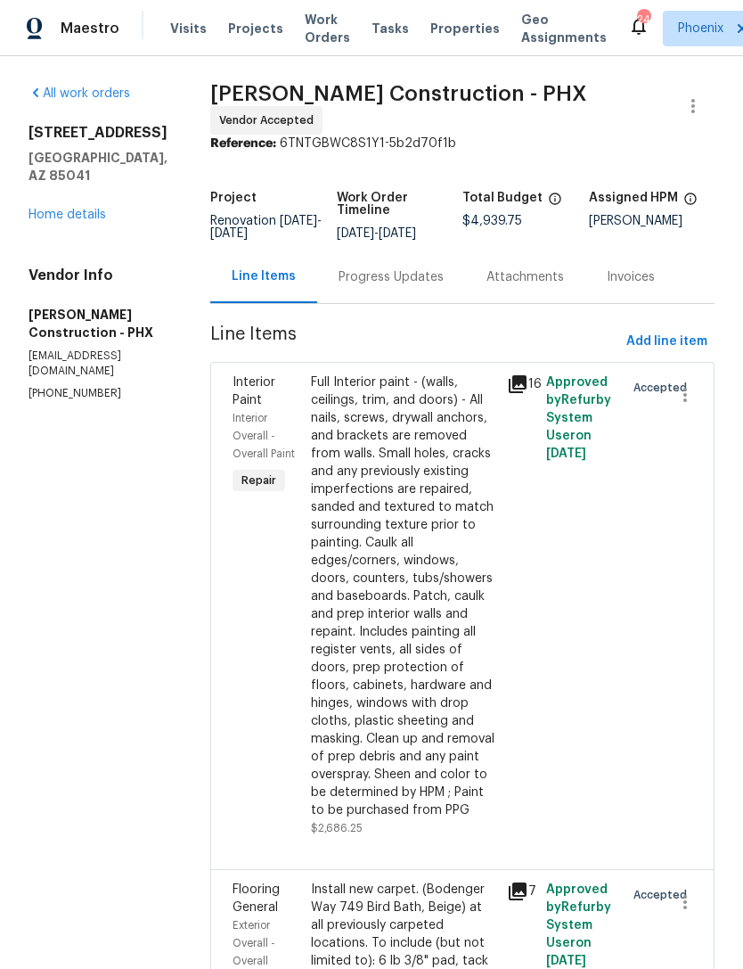
click at [395, 269] on div "Progress Updates" at bounding box center [391, 277] width 105 height 18
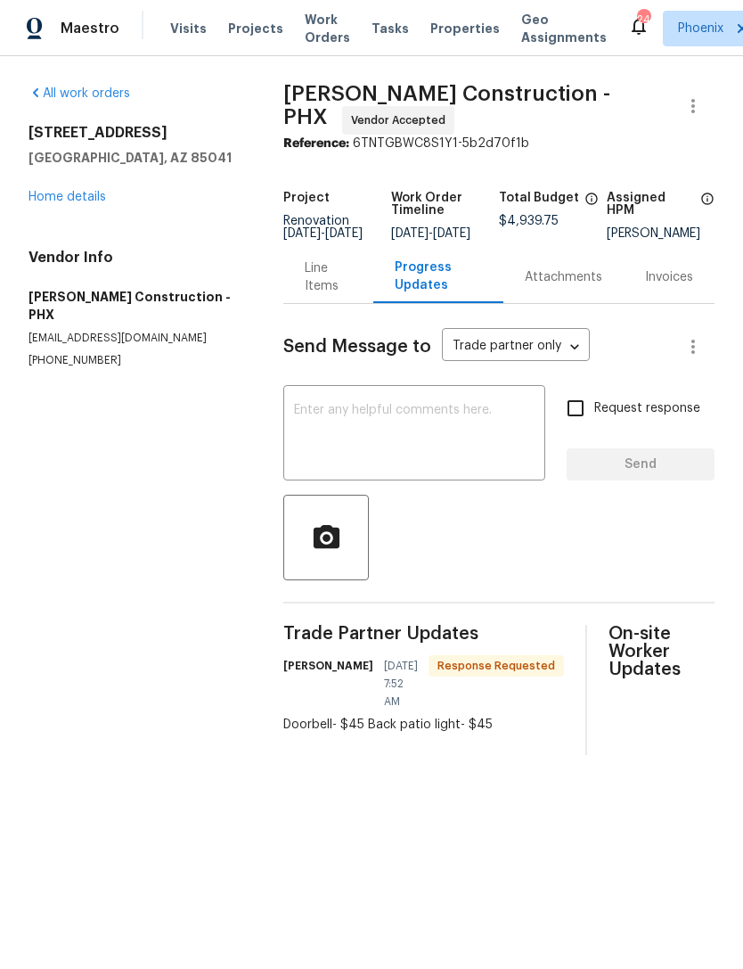
click at [378, 427] on textarea at bounding box center [414, 435] width 241 height 62
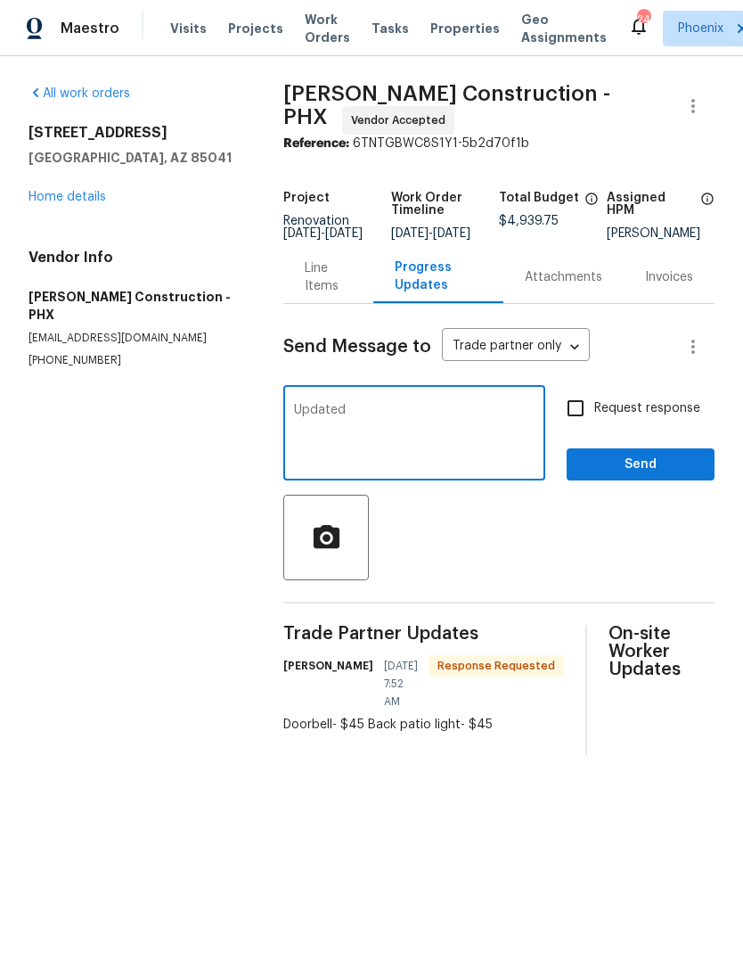
type textarea "Updated"
click at [638, 570] on div at bounding box center [498, 538] width 431 height 86
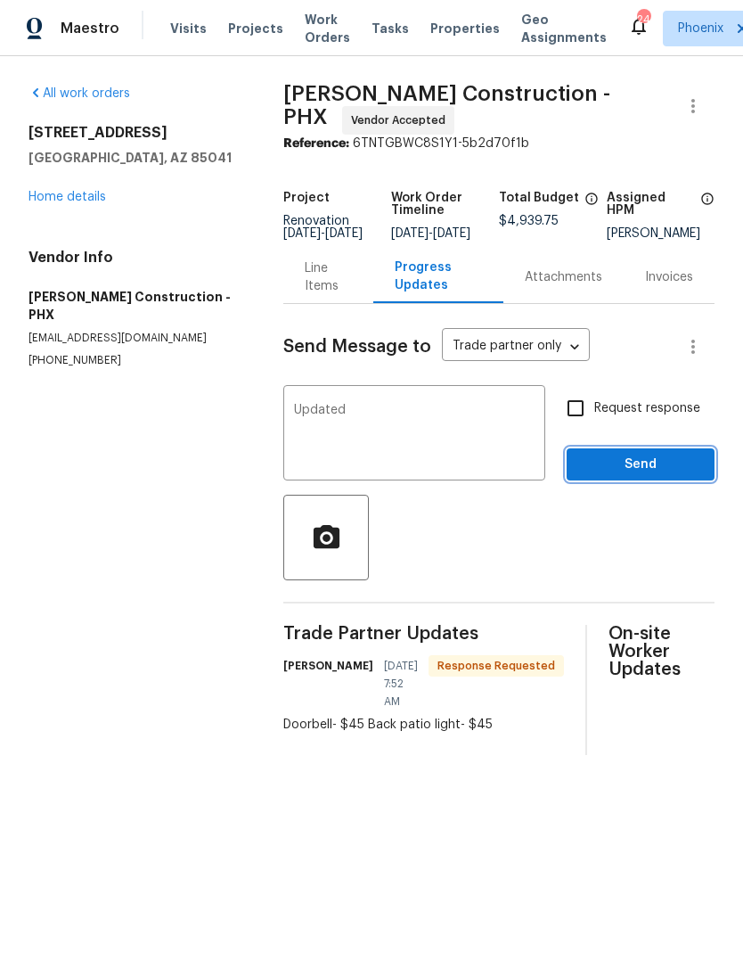
click at [670, 470] on span "Send" at bounding box center [640, 465] width 119 height 22
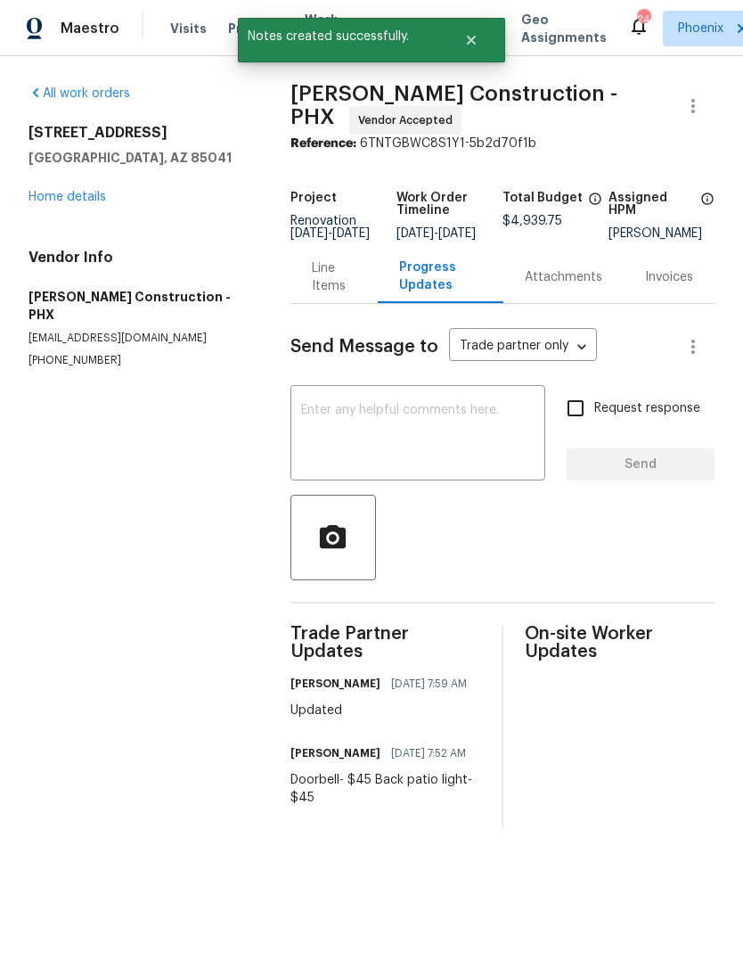
click at [57, 202] on link "Home details" at bounding box center [68, 197] width 78 height 12
